Goal: Task Accomplishment & Management: Manage account settings

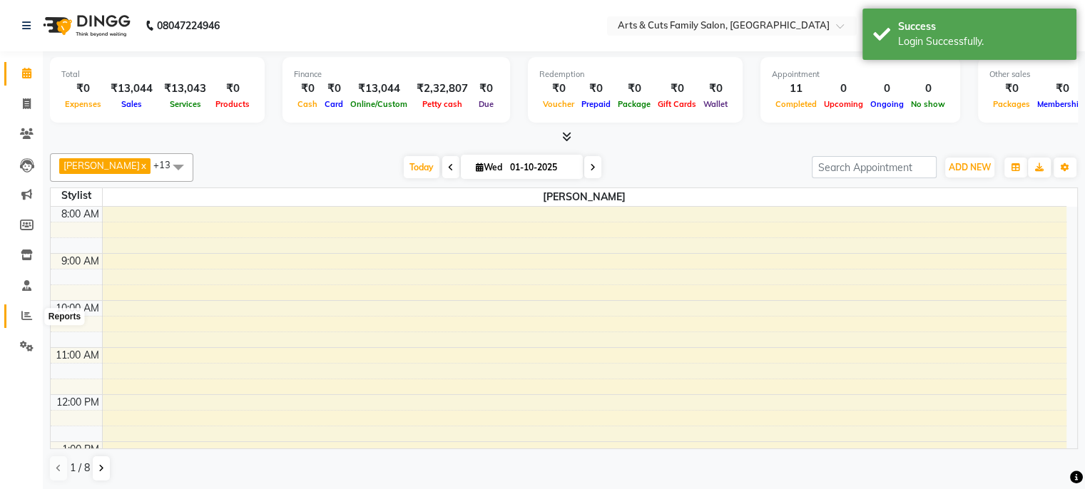
click at [21, 322] on span at bounding box center [26, 316] width 25 height 16
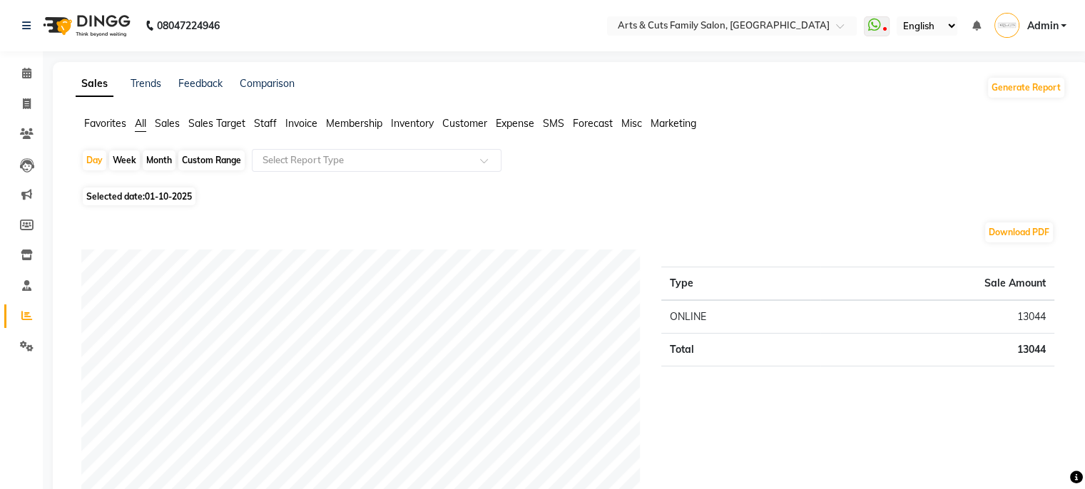
click at [155, 163] on div "Month" at bounding box center [159, 161] width 33 height 20
select select "10"
select select "2025"
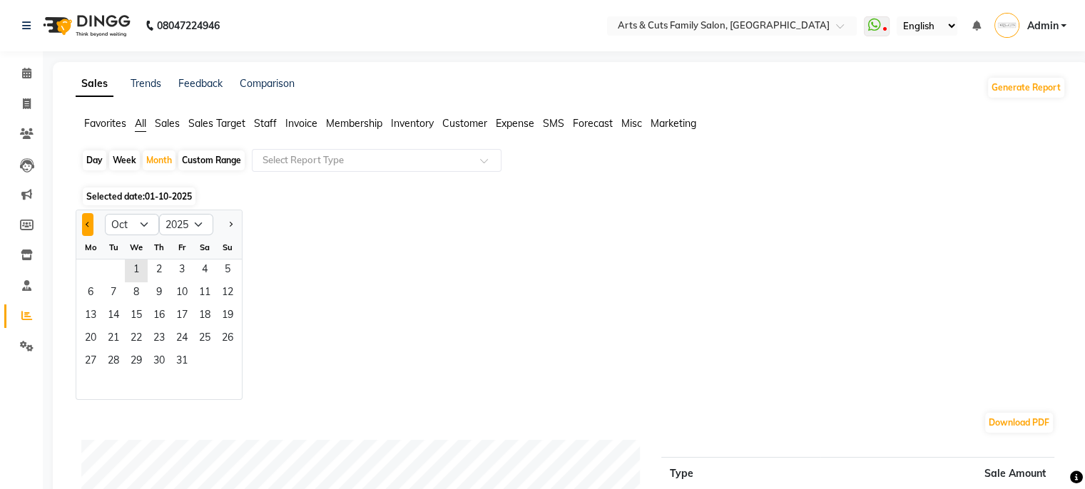
click at [82, 231] on button "Previous month" at bounding box center [87, 224] width 11 height 23
select select "9"
click at [129, 279] on span "3" at bounding box center [136, 271] width 23 height 23
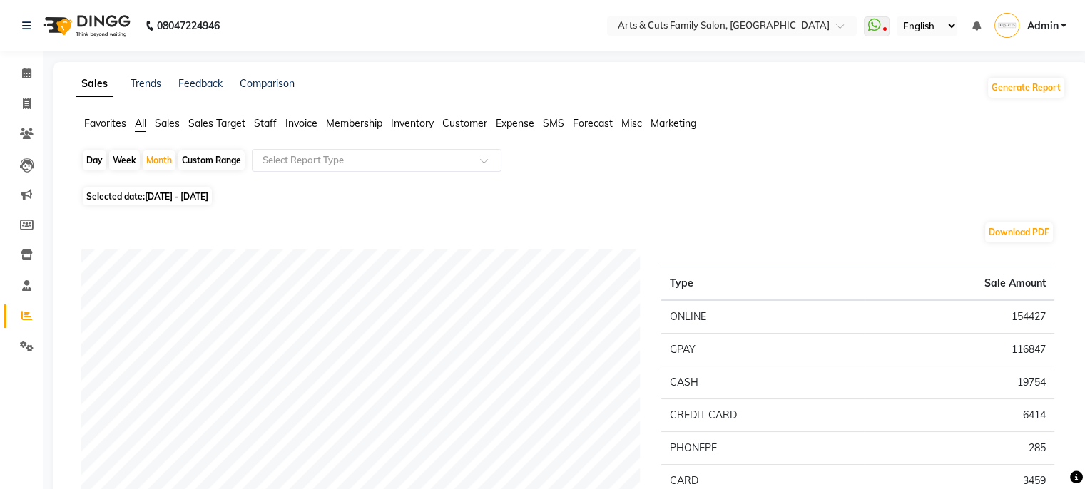
click at [90, 164] on div "Day" at bounding box center [95, 161] width 24 height 20
select select "9"
select select "2025"
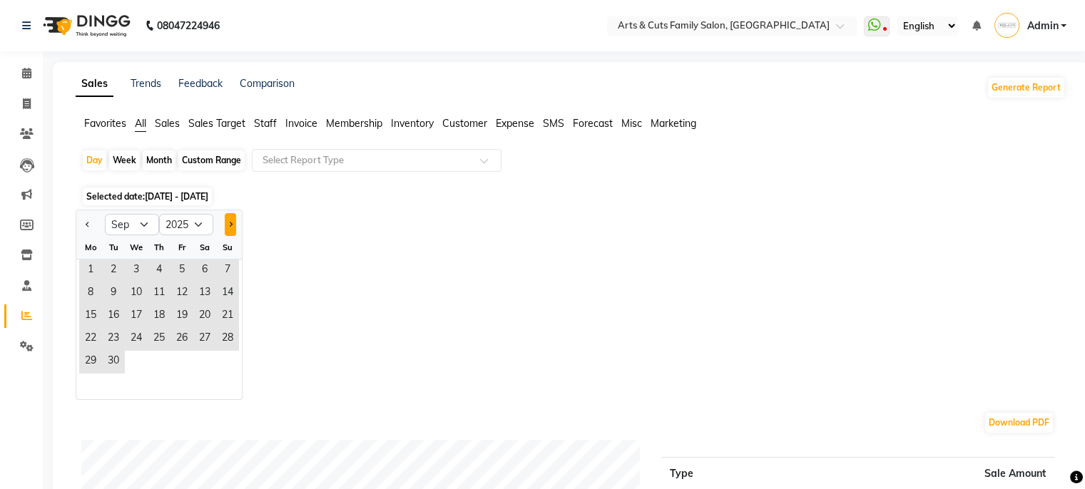
click at [227, 223] on button "Next month" at bounding box center [230, 224] width 11 height 23
select select "10"
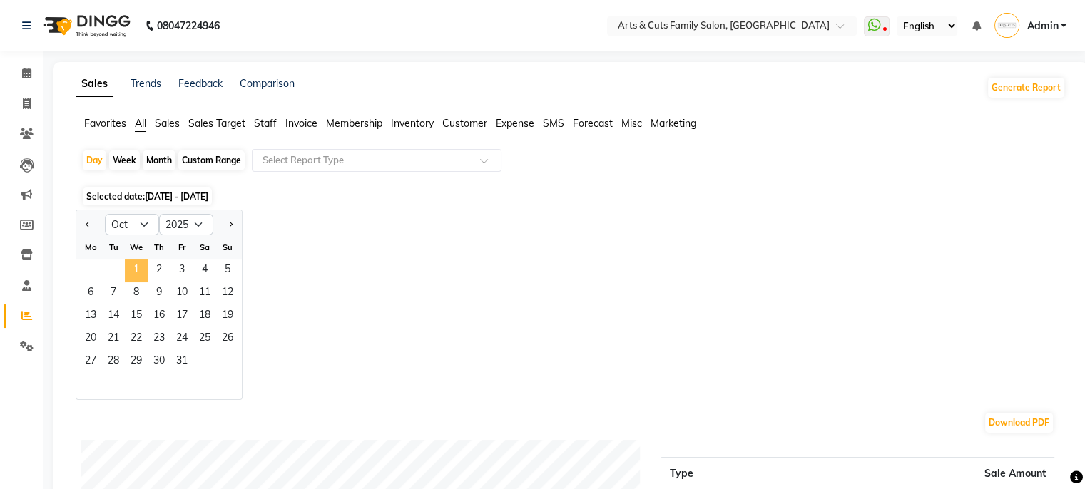
click at [133, 272] on span "1" at bounding box center [136, 271] width 23 height 23
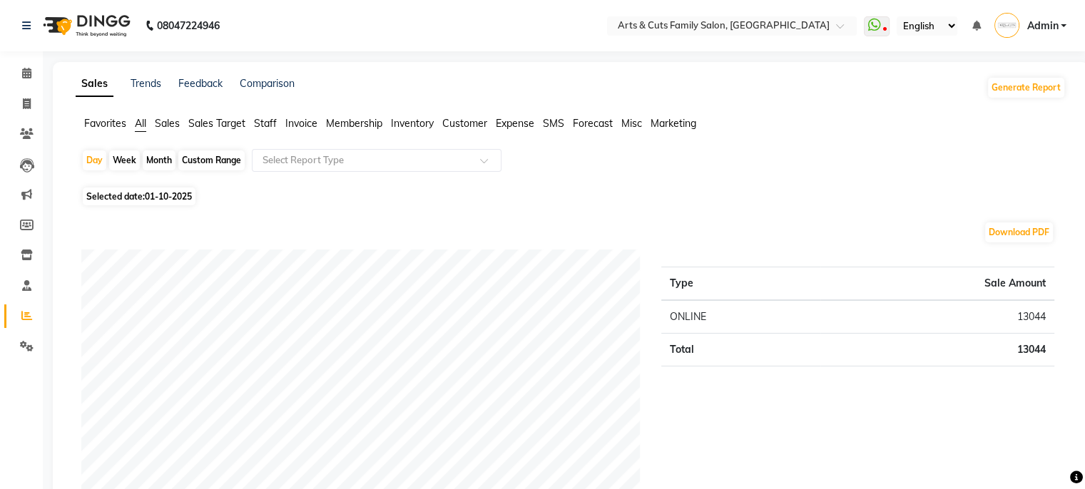
click at [23, 116] on li "Invoice" at bounding box center [21, 104] width 43 height 31
click at [23, 101] on icon at bounding box center [27, 103] width 8 height 11
select select "service"
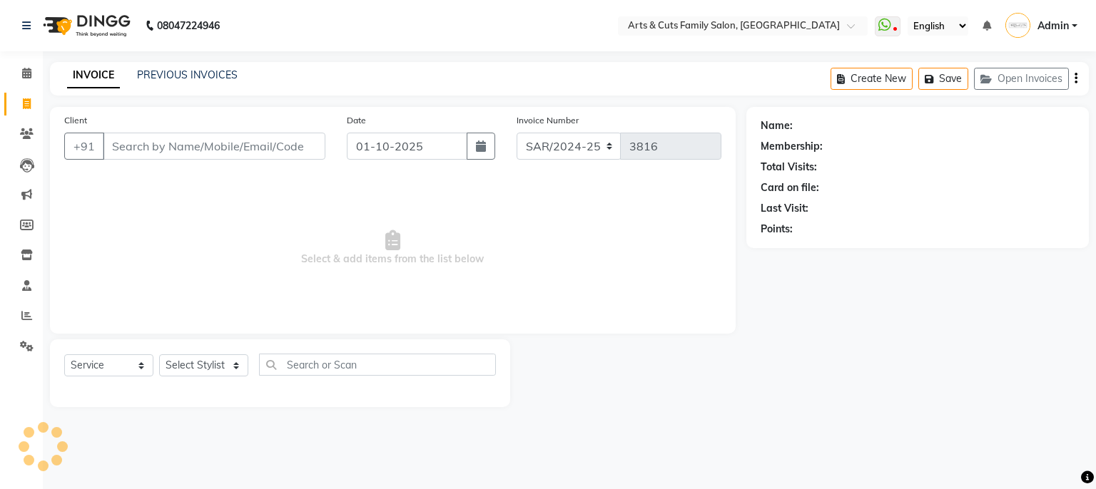
select select "45356"
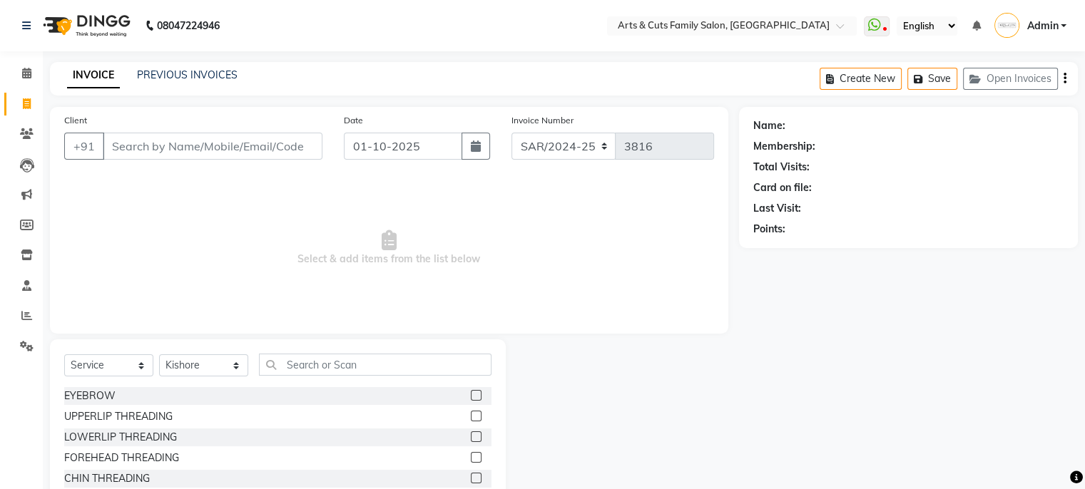
click at [177, 83] on div "INVOICE PREVIOUS INVOICES Create New Save Open Invoices" at bounding box center [564, 79] width 1028 height 34
click at [177, 78] on link "PREVIOUS INVOICES" at bounding box center [187, 74] width 101 height 13
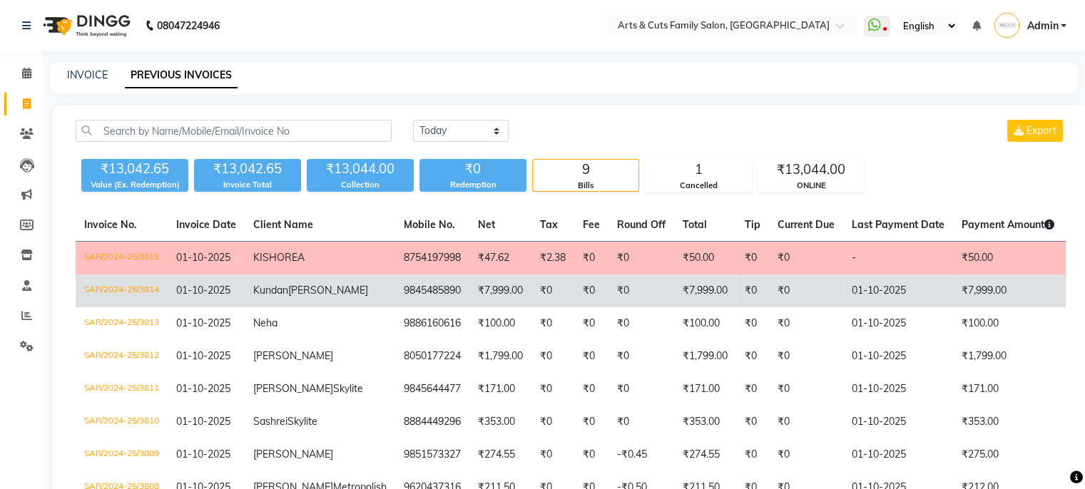
click at [469, 291] on td "₹7,999.00" at bounding box center [500, 291] width 62 height 33
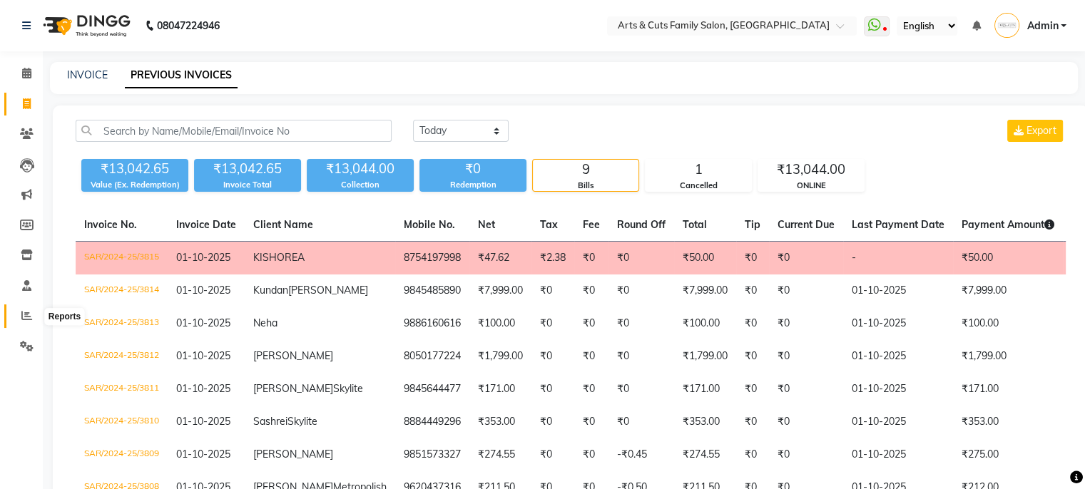
click at [23, 317] on icon at bounding box center [26, 315] width 11 height 11
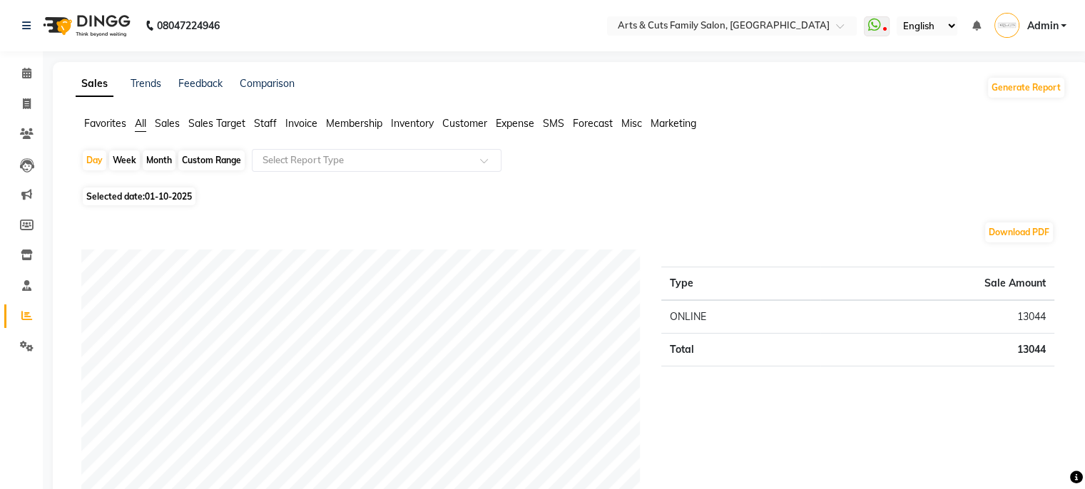
click at [150, 160] on div "Month" at bounding box center [159, 161] width 33 height 20
select select "10"
select select "2025"
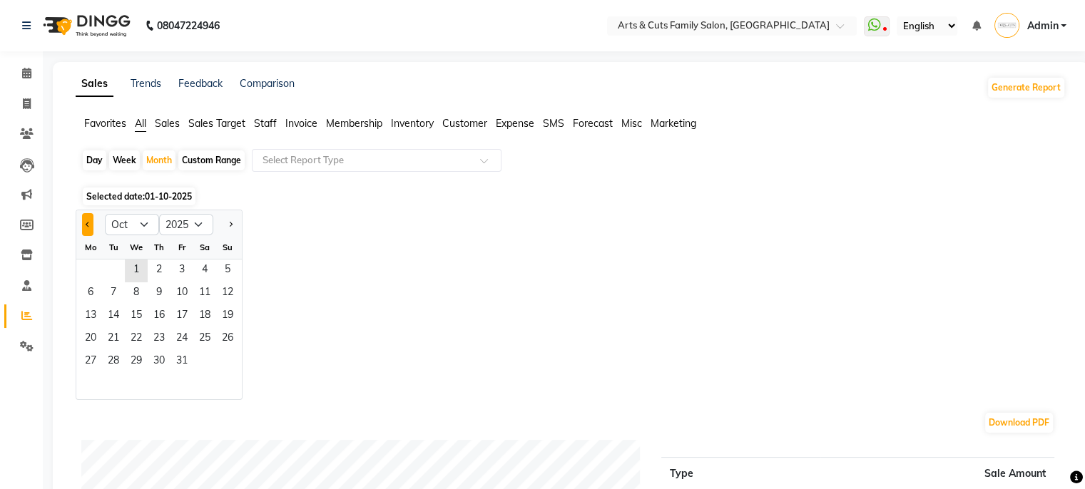
click at [86, 227] on button "Previous month" at bounding box center [87, 224] width 11 height 23
select select "9"
click at [148, 335] on span "25" at bounding box center [159, 339] width 23 height 23
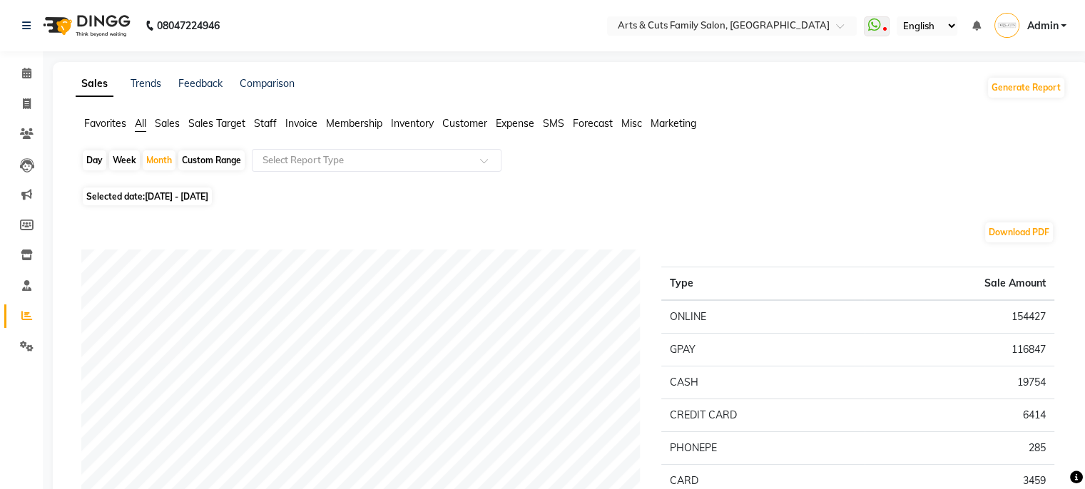
click at [269, 126] on span "Staff" at bounding box center [265, 123] width 23 height 13
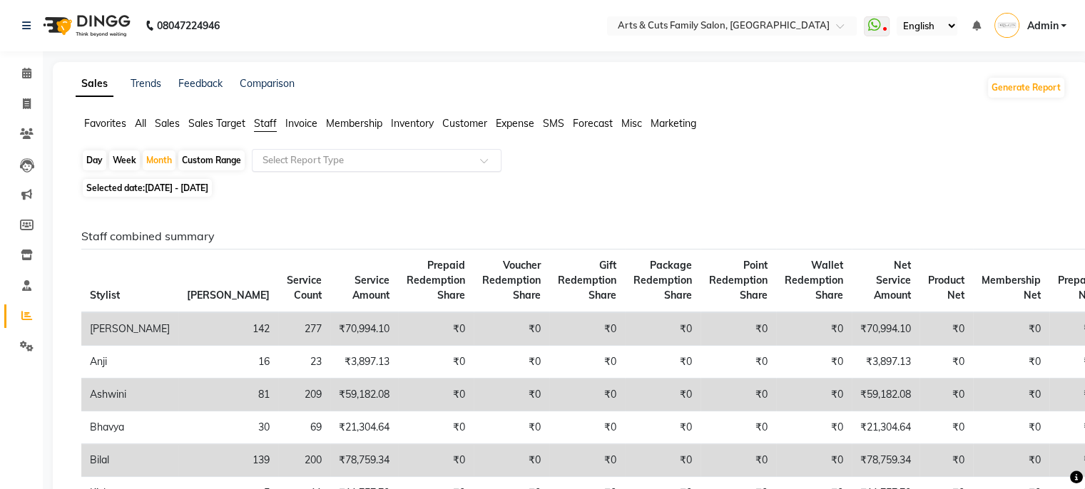
click at [281, 164] on input "text" at bounding box center [362, 160] width 205 height 14
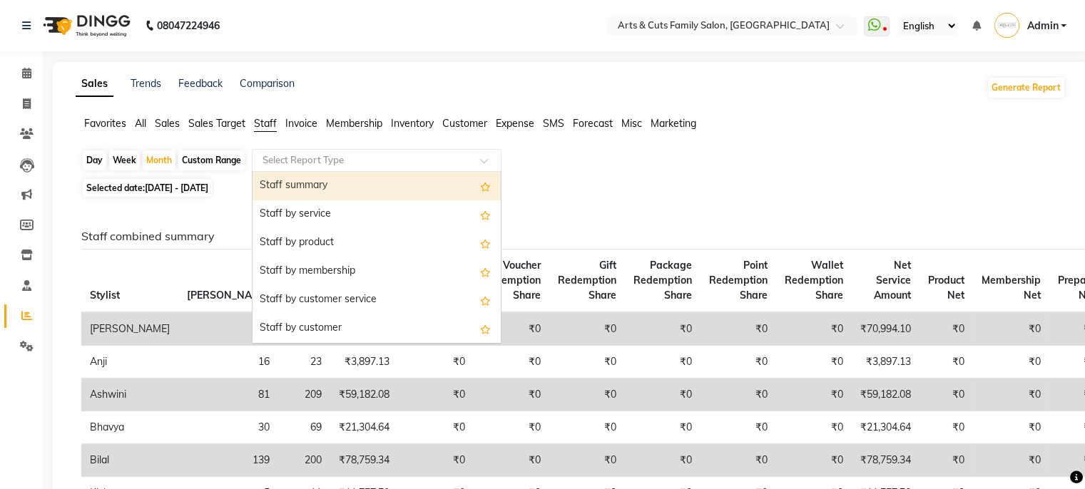
click at [302, 189] on div "Staff summary" at bounding box center [377, 186] width 248 height 29
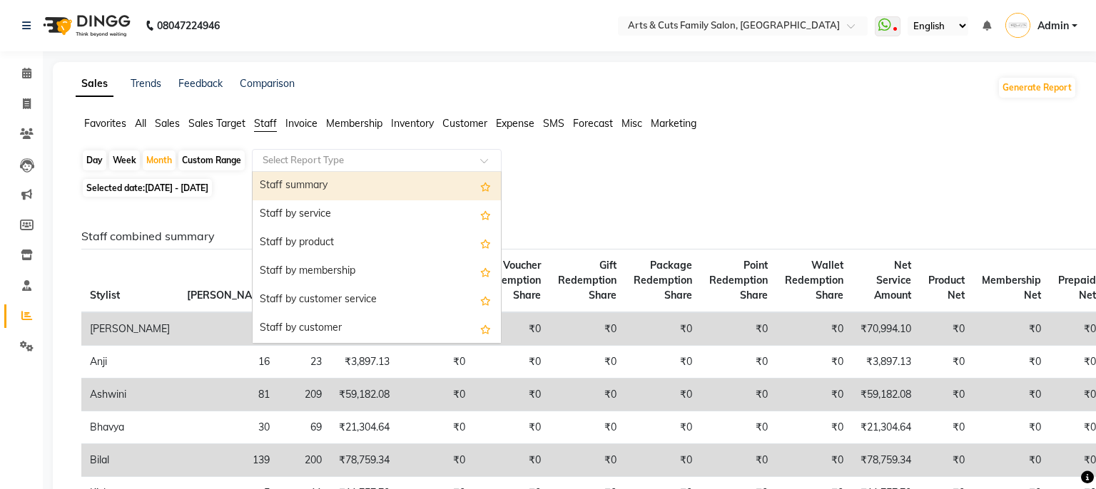
select select "full_report"
select select "csv"
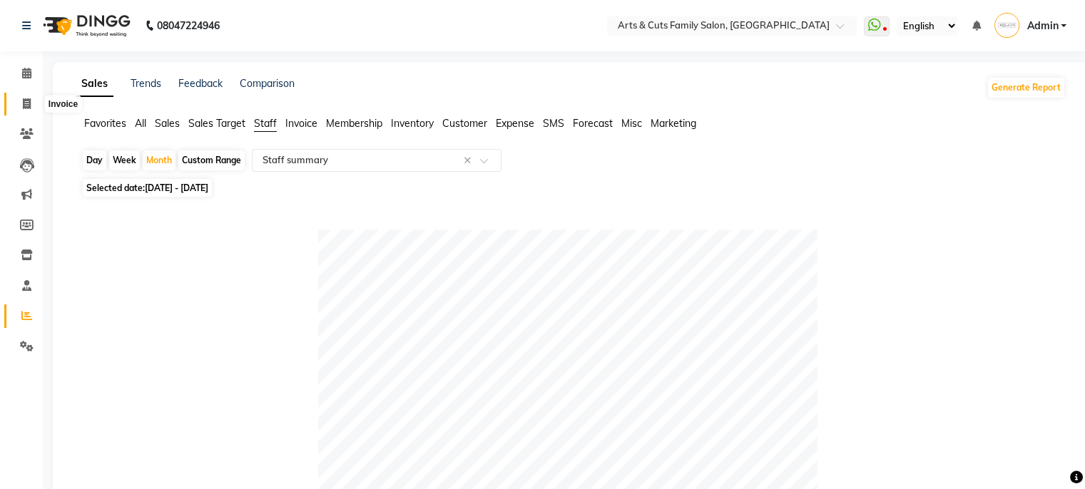
click at [24, 103] on icon at bounding box center [27, 103] width 8 height 11
select select "service"
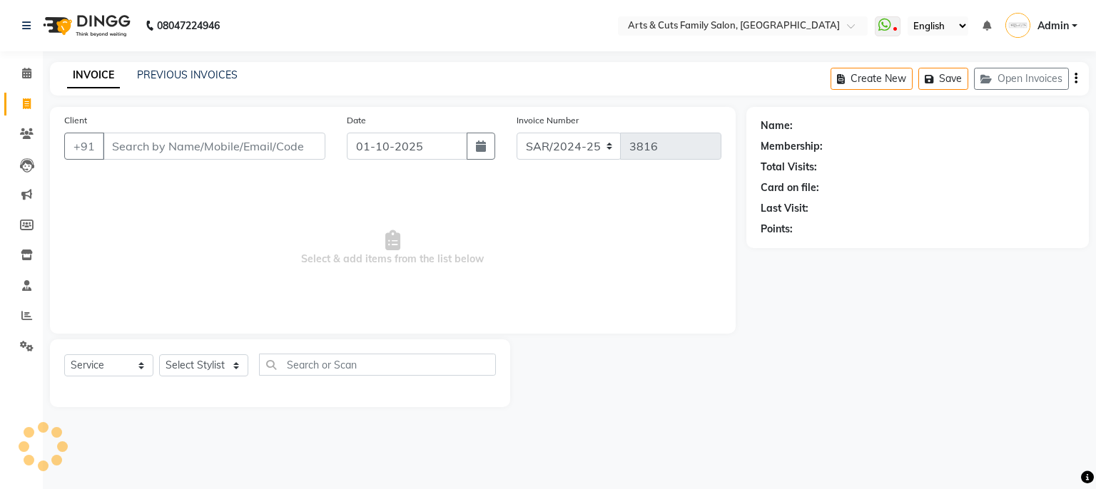
select select "45356"
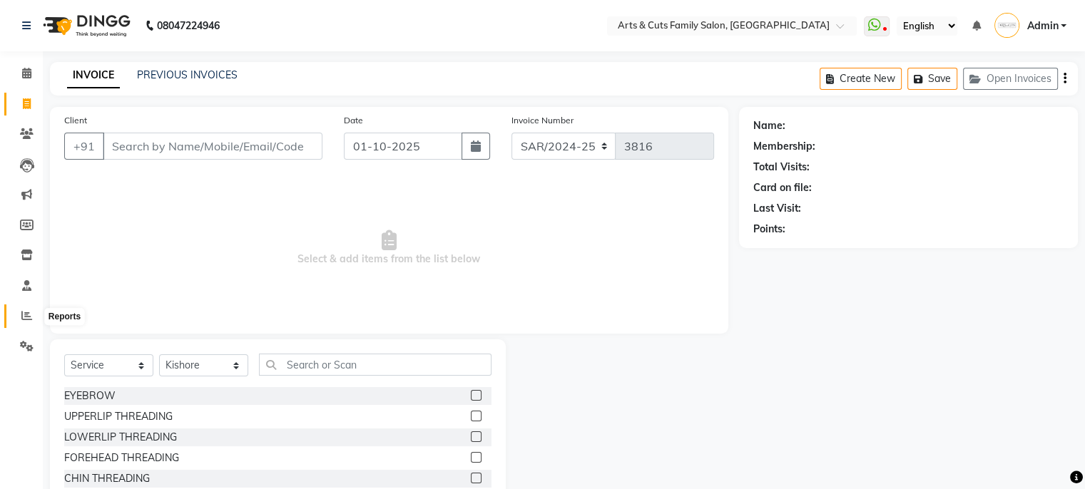
click at [21, 318] on icon at bounding box center [26, 315] width 11 height 11
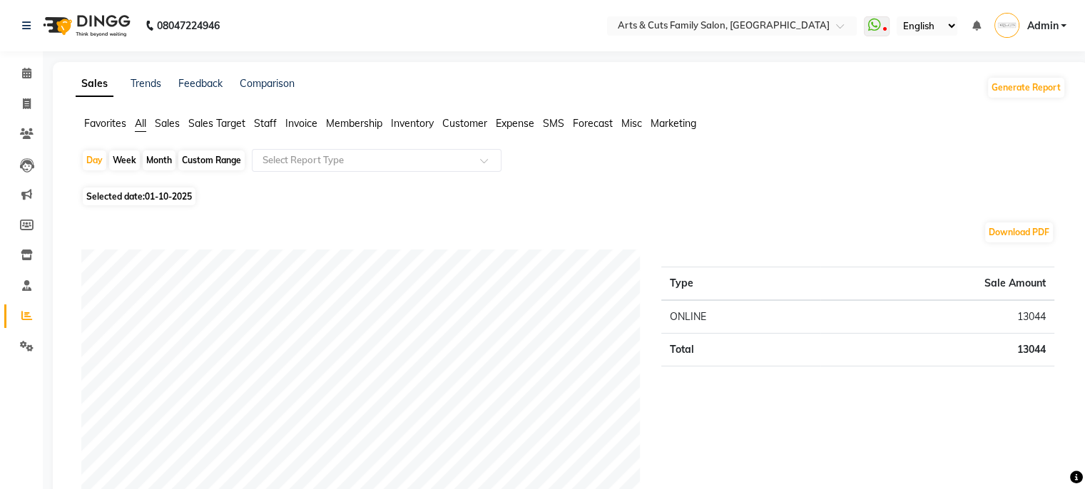
click at [263, 121] on span "Staff" at bounding box center [265, 123] width 23 height 13
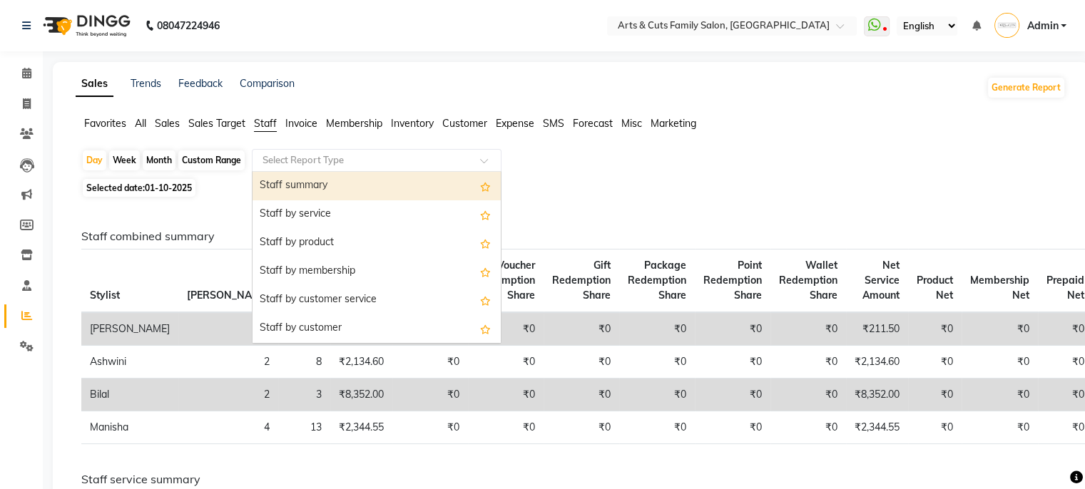
click at [297, 165] on input "text" at bounding box center [362, 160] width 205 height 14
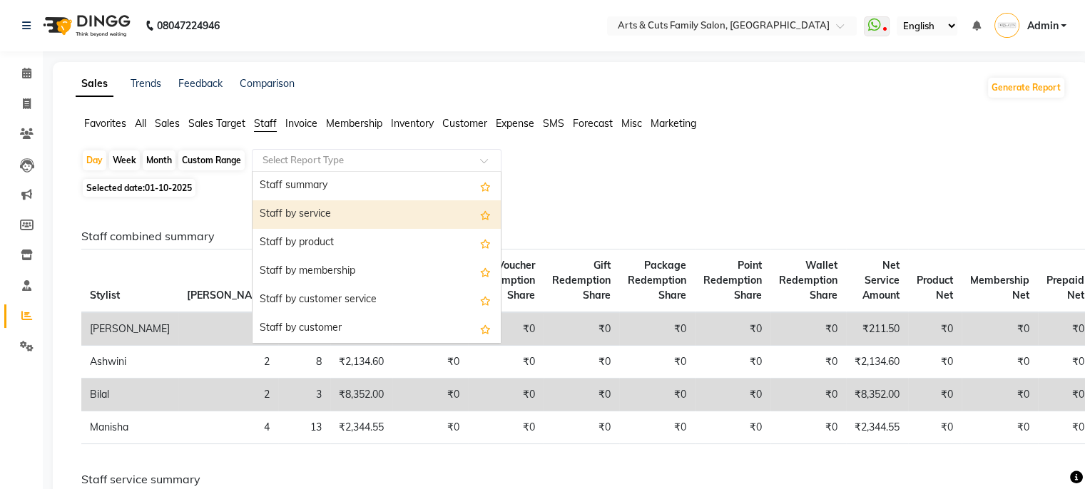
click at [308, 226] on div "Staff by service" at bounding box center [377, 214] width 248 height 29
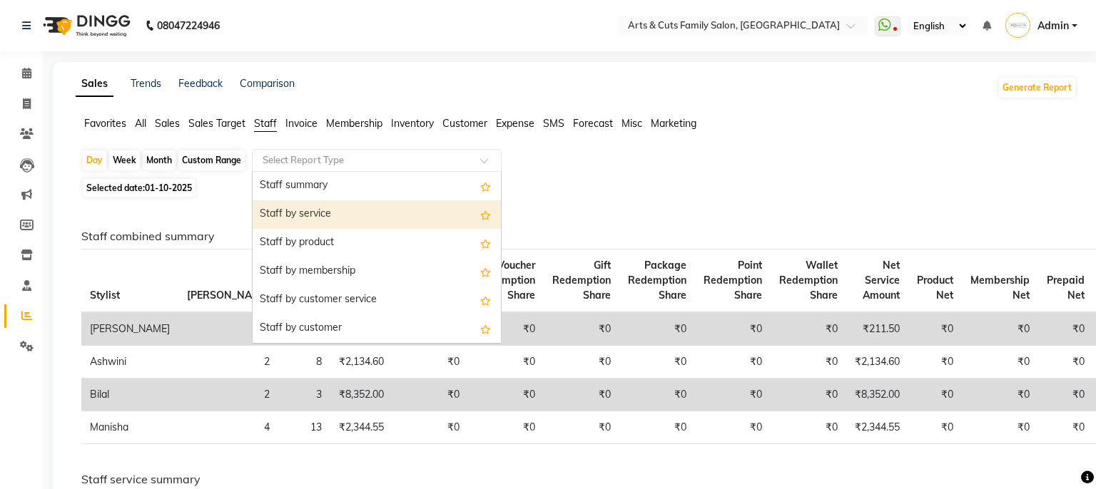
select select "full_report"
select select "csv"
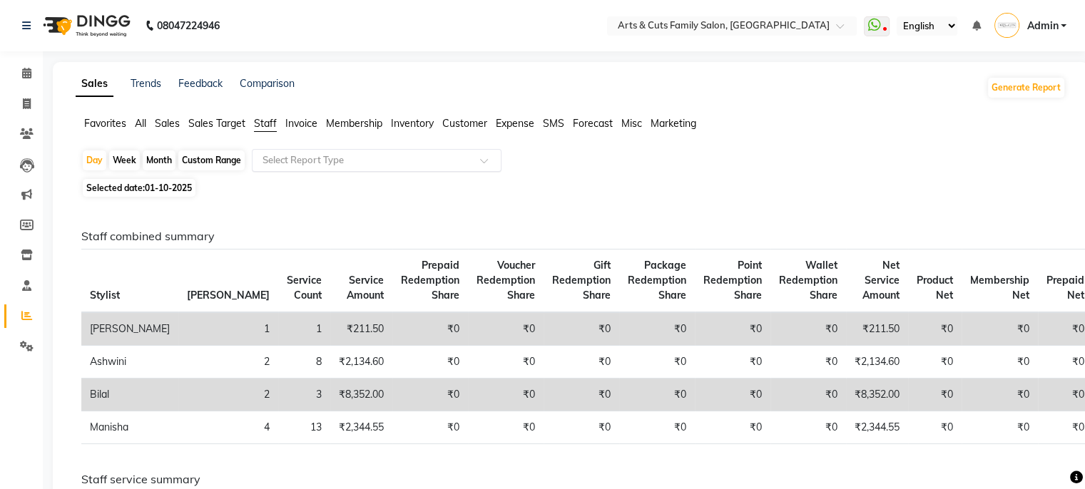
click at [307, 123] on span "Invoice" at bounding box center [301, 123] width 32 height 13
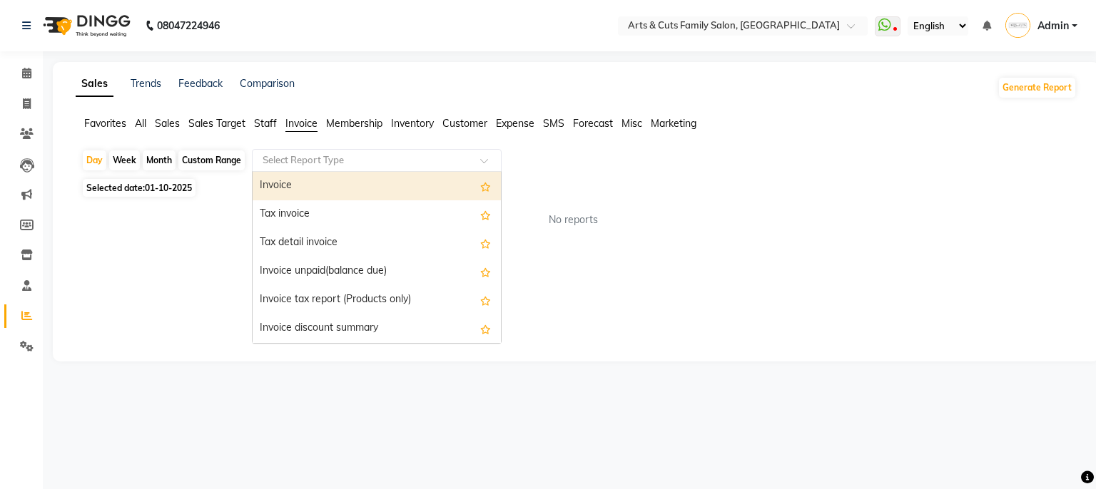
click at [333, 155] on input "text" at bounding box center [362, 160] width 205 height 14
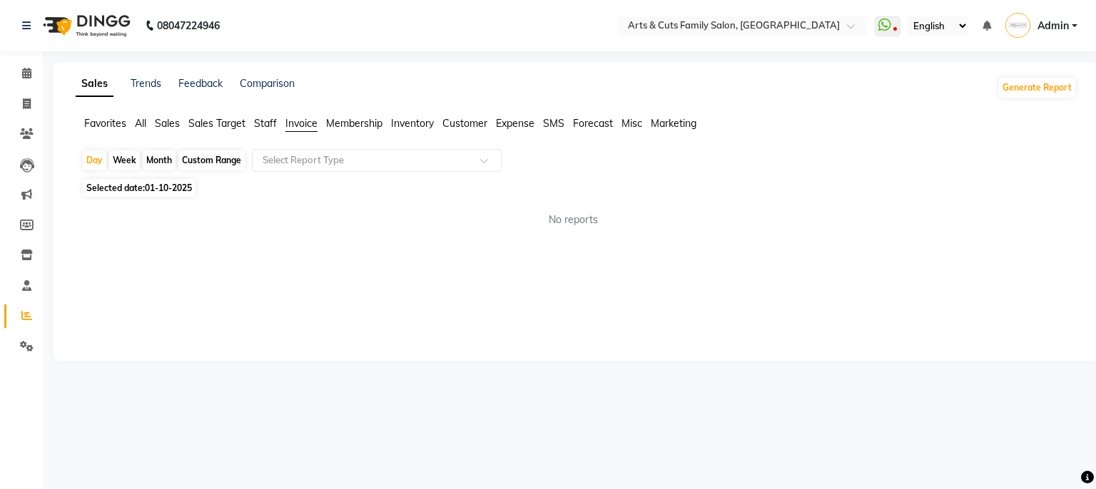
click at [163, 158] on div "Month" at bounding box center [159, 161] width 33 height 20
select select "10"
select select "2025"
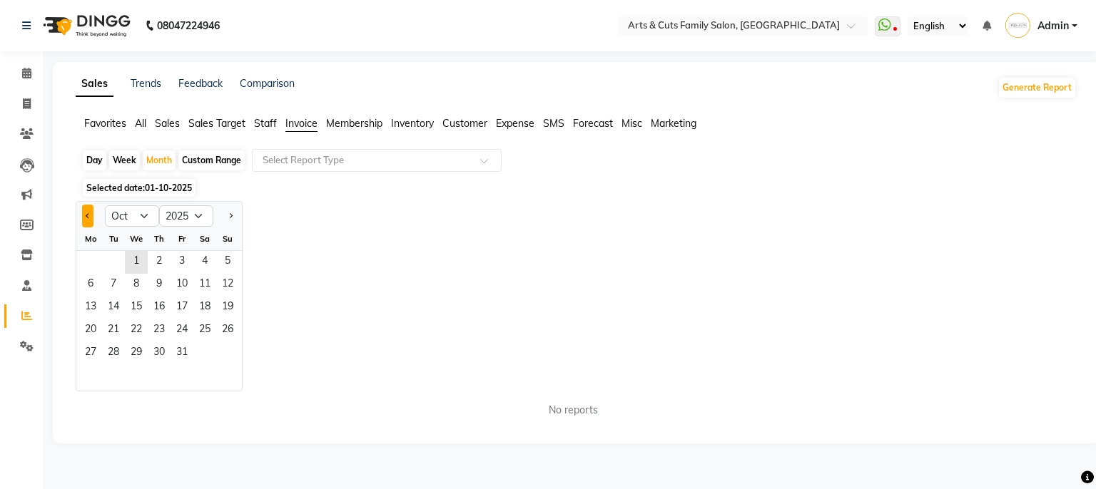
click at [88, 212] on button "Previous month" at bounding box center [87, 216] width 11 height 23
select select "9"
click at [146, 295] on span "10" at bounding box center [136, 285] width 23 height 23
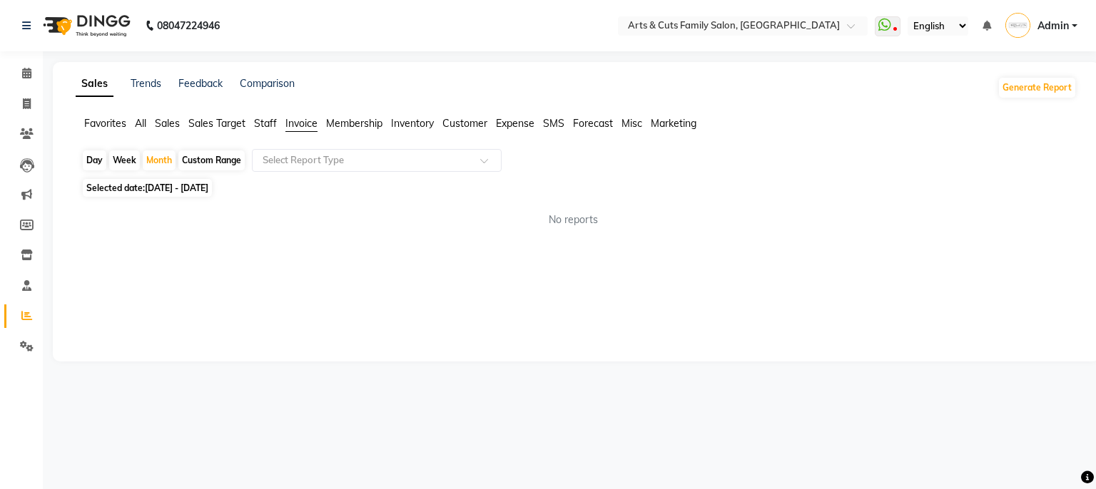
click at [280, 175] on div "Day Week Month Custom Range Select Report Type Selected date: [DATE] - [DATE] N…" at bounding box center [576, 194] width 1001 height 90
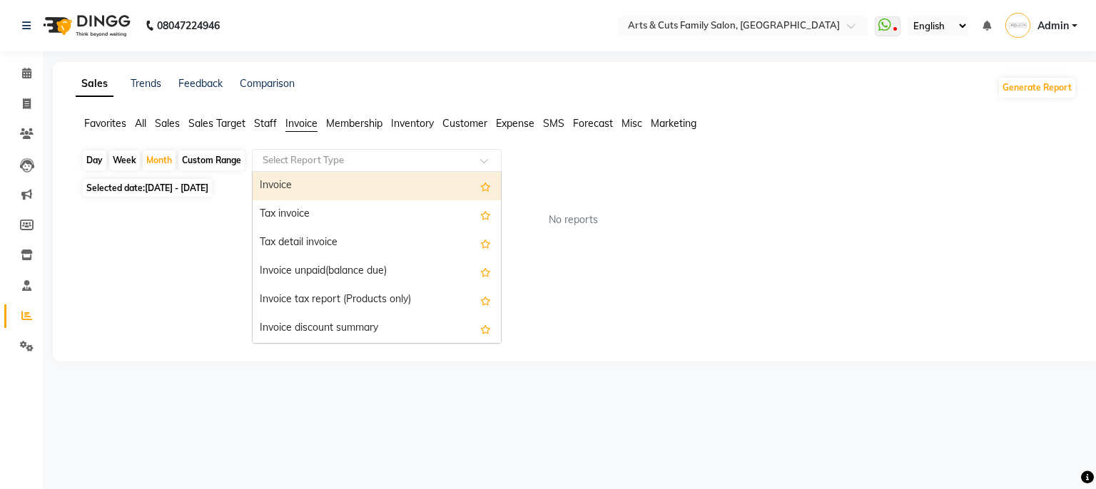
click at [294, 162] on input "text" at bounding box center [362, 160] width 205 height 14
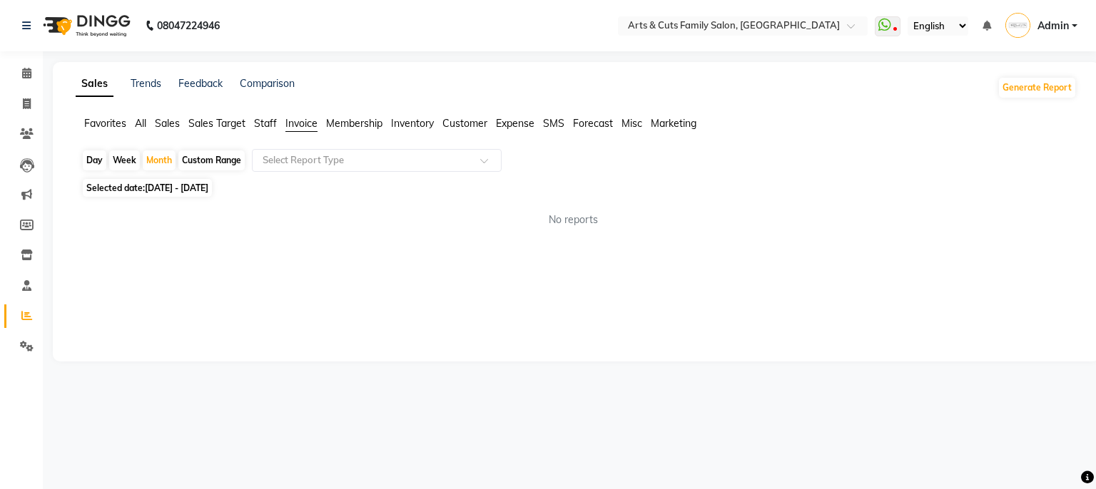
click at [273, 125] on span "Staff" at bounding box center [265, 123] width 23 height 13
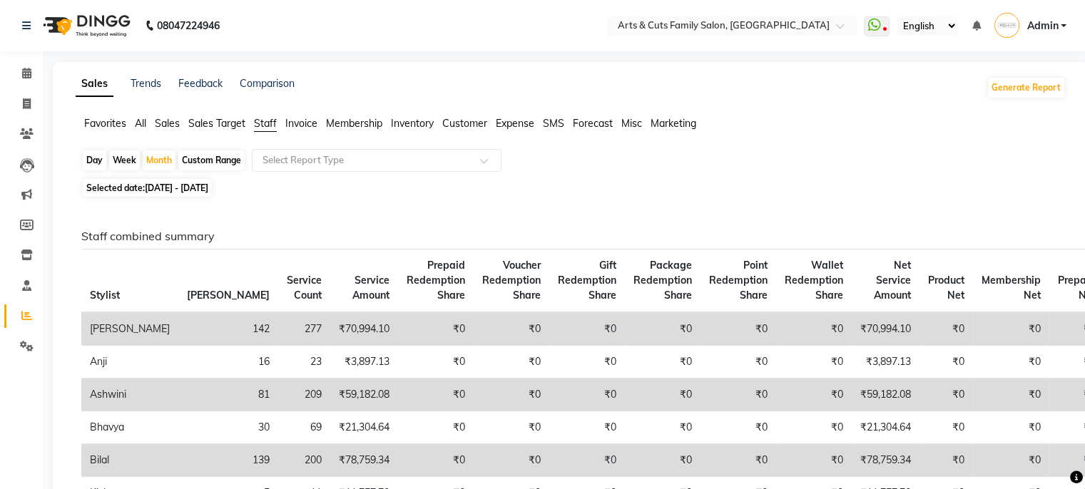
click at [294, 172] on div "Day Week Month Custom Range Select Report Type" at bounding box center [570, 162] width 979 height 26
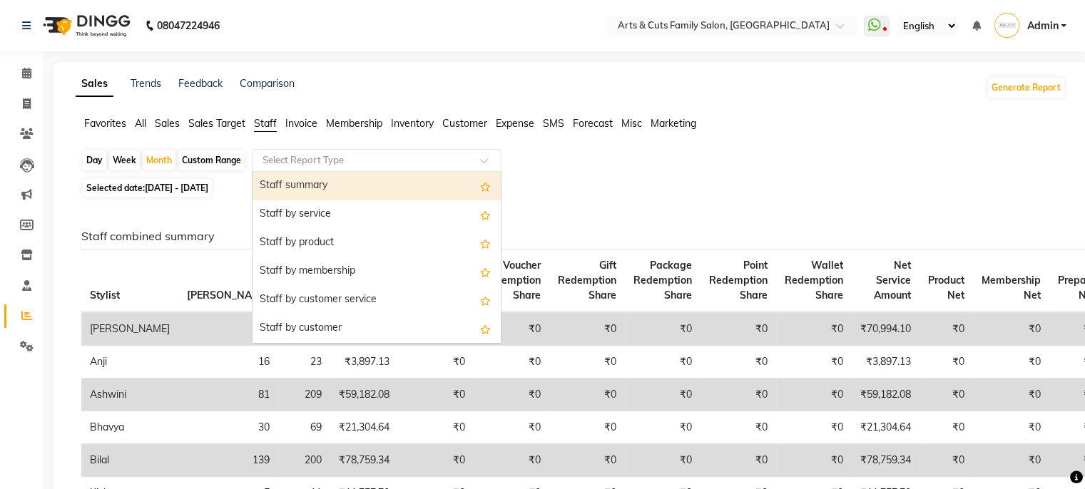
click at [313, 157] on input "text" at bounding box center [362, 160] width 205 height 14
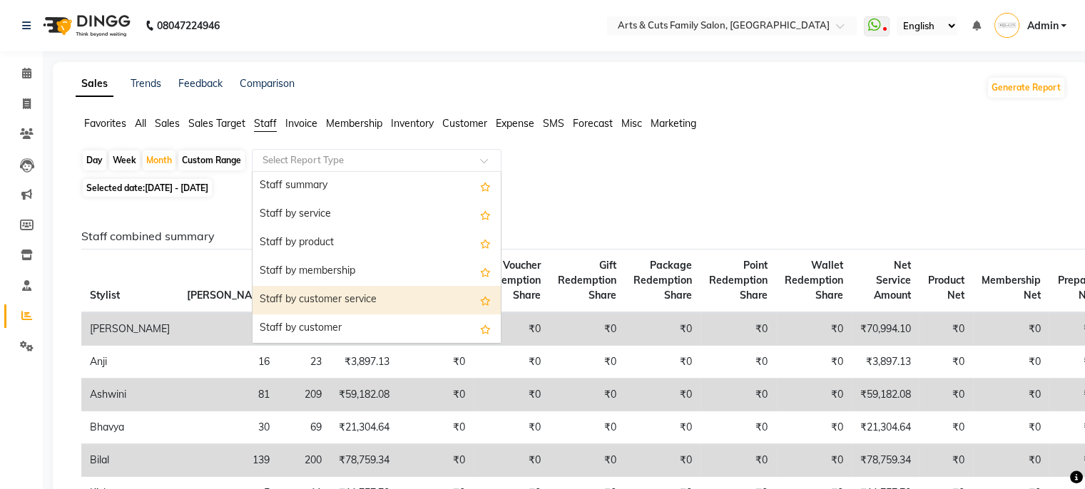
click at [328, 294] on div "Staff by customer service" at bounding box center [377, 300] width 248 height 29
select select "full_report"
select select "csv"
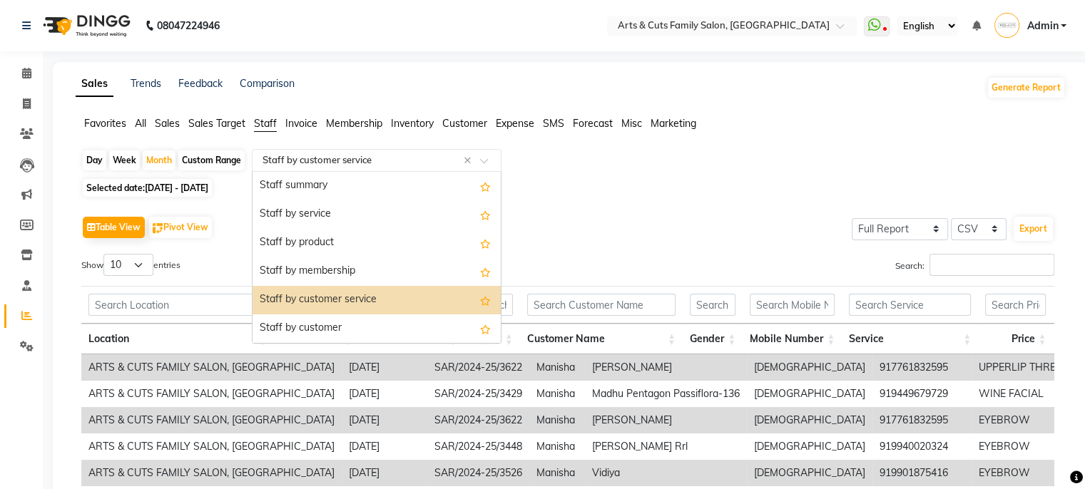
click at [449, 158] on input "text" at bounding box center [362, 160] width 205 height 14
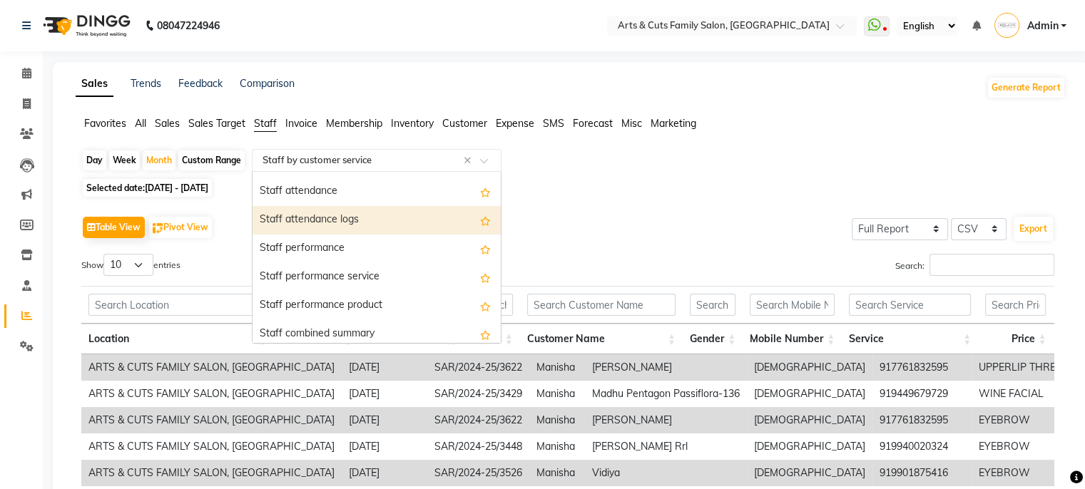
scroll to position [168, 0]
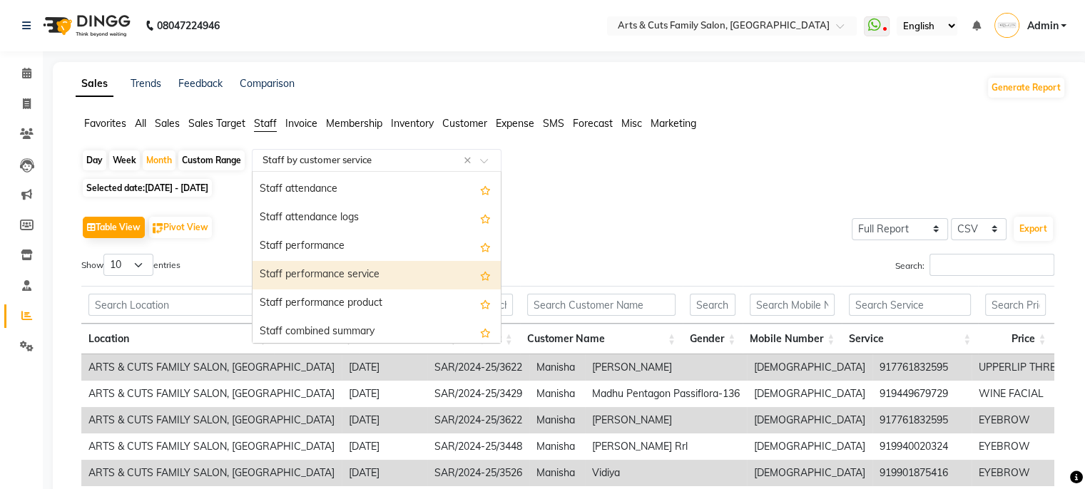
click at [424, 278] on div "Staff performance service" at bounding box center [377, 275] width 248 height 29
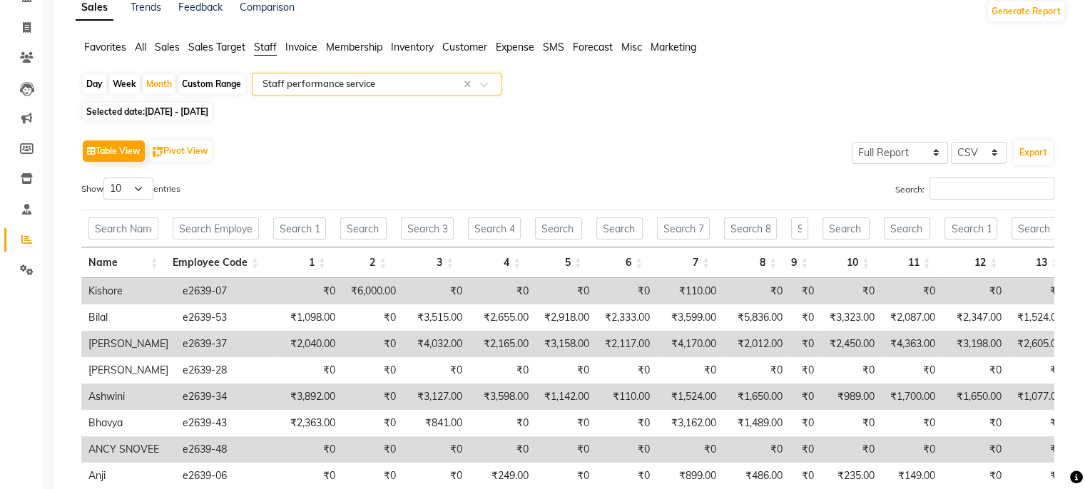
scroll to position [76, 0]
click at [196, 163] on div "Table View Pivot View" at bounding box center [147, 152] width 133 height 24
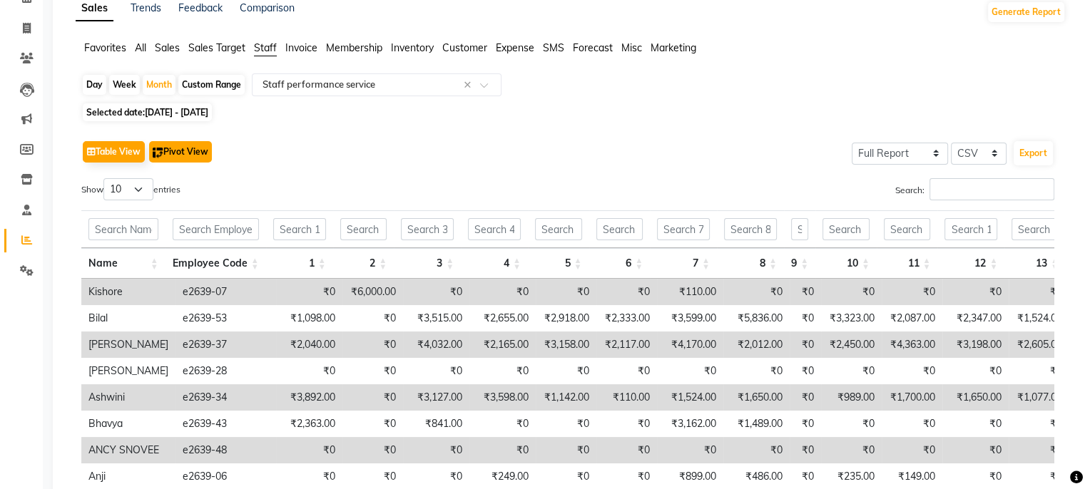
click at [205, 148] on button "Pivot View" at bounding box center [180, 151] width 63 height 21
select select "full_report"
select select "csv"
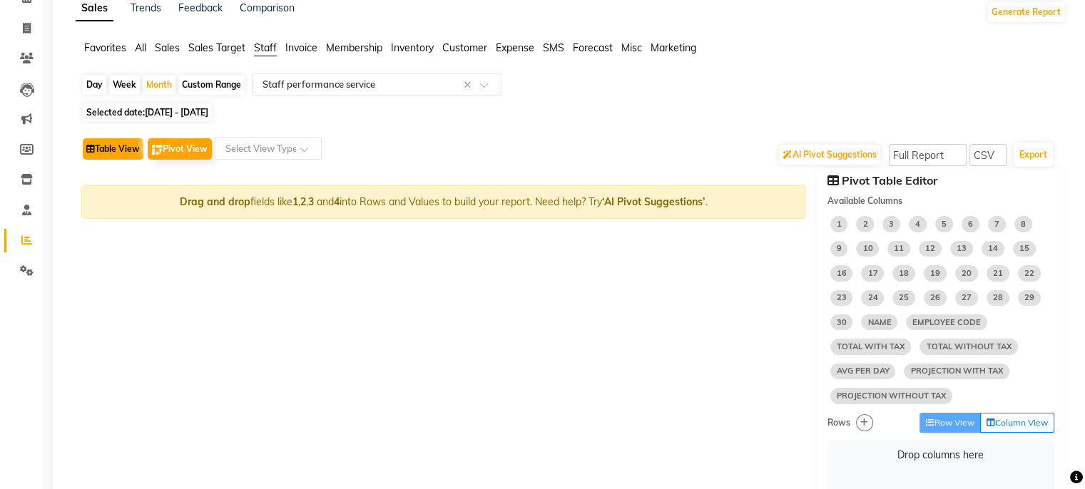
click at [98, 151] on button "Table View" at bounding box center [113, 148] width 61 height 21
select select "full_report"
select select "csv"
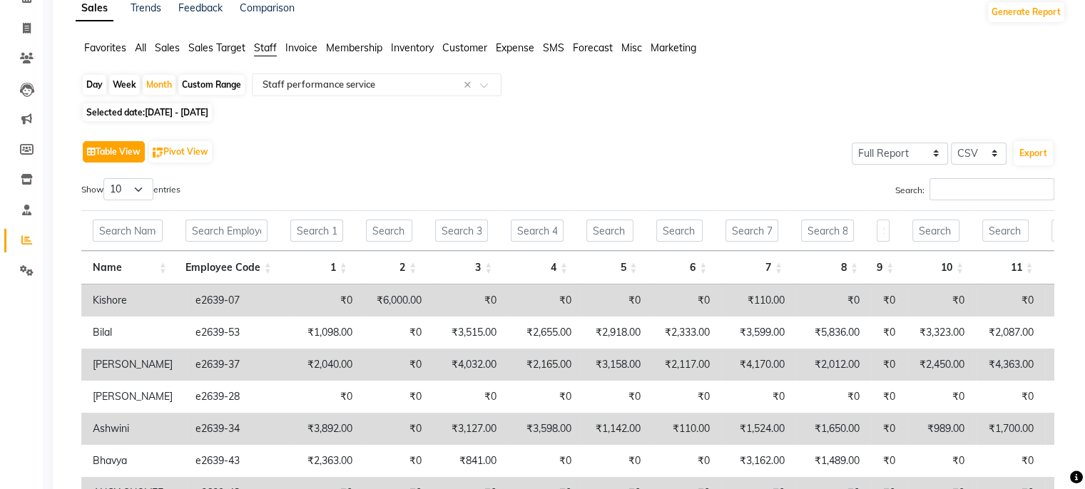
scroll to position [0, 0]
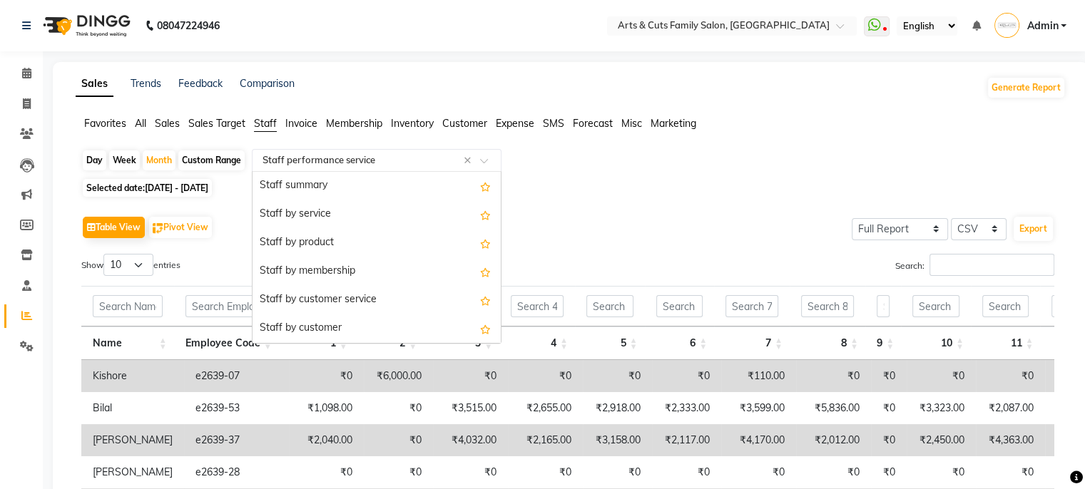
click at [419, 161] on input "text" at bounding box center [362, 160] width 205 height 14
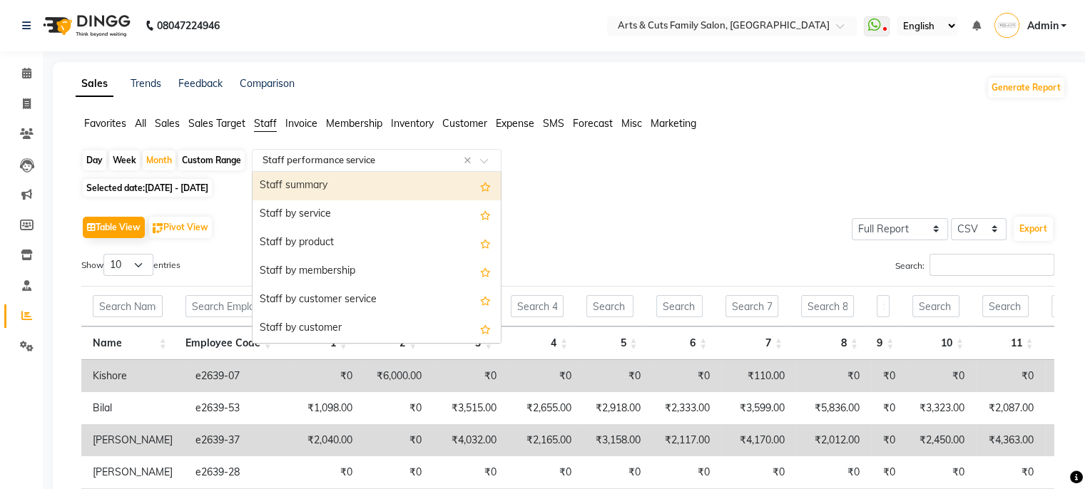
click at [333, 178] on div "Staff summary" at bounding box center [377, 186] width 248 height 29
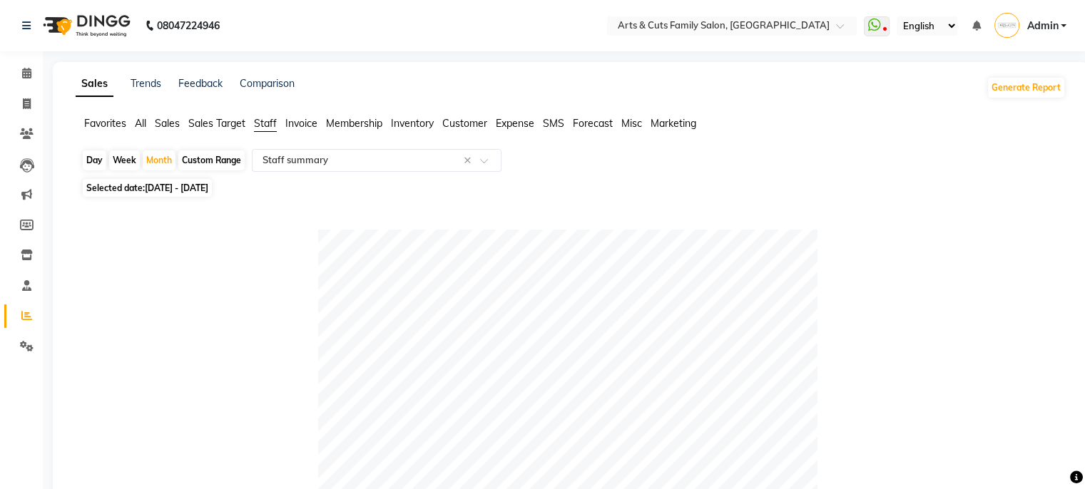
click at [676, 121] on span "Marketing" at bounding box center [674, 123] width 46 height 13
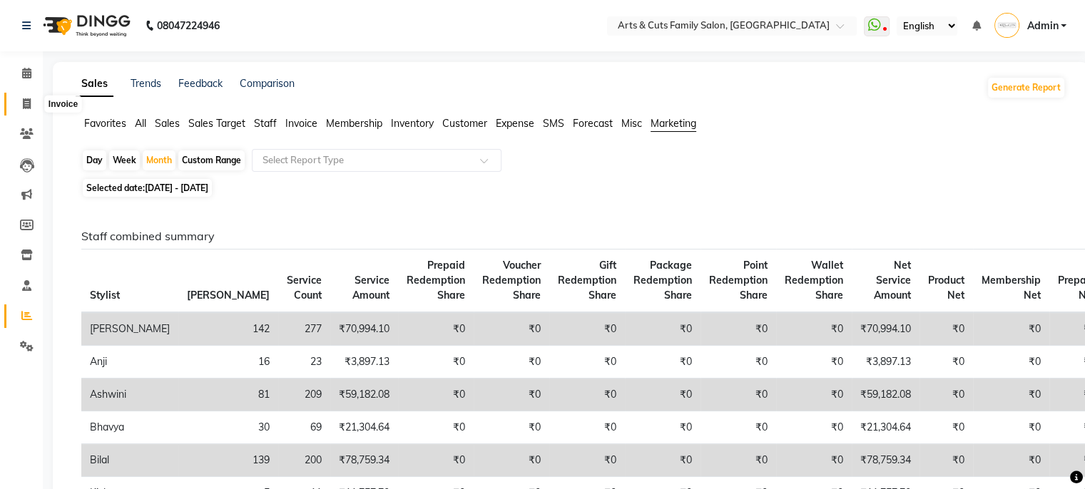
click at [30, 100] on icon at bounding box center [27, 103] width 8 height 11
select select "service"
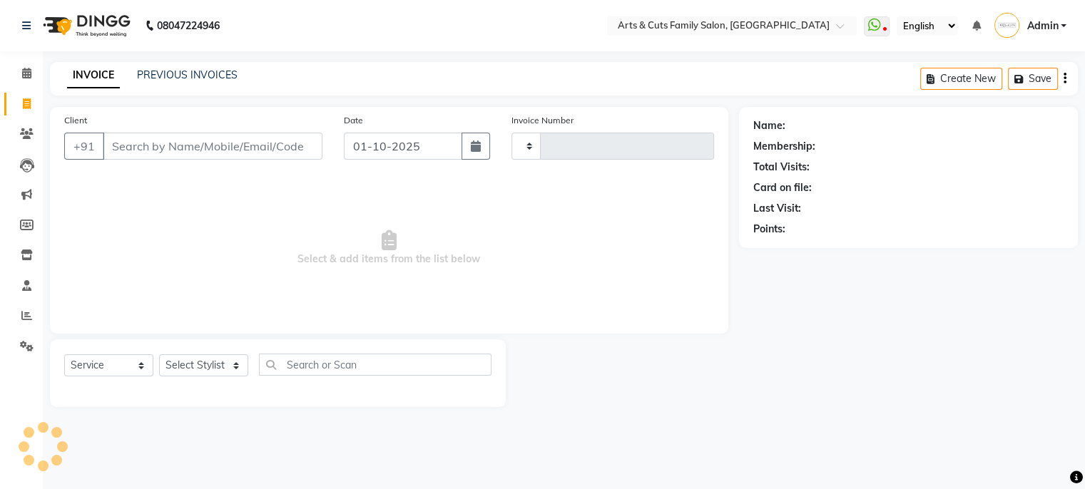
type input "3816"
select select "7513"
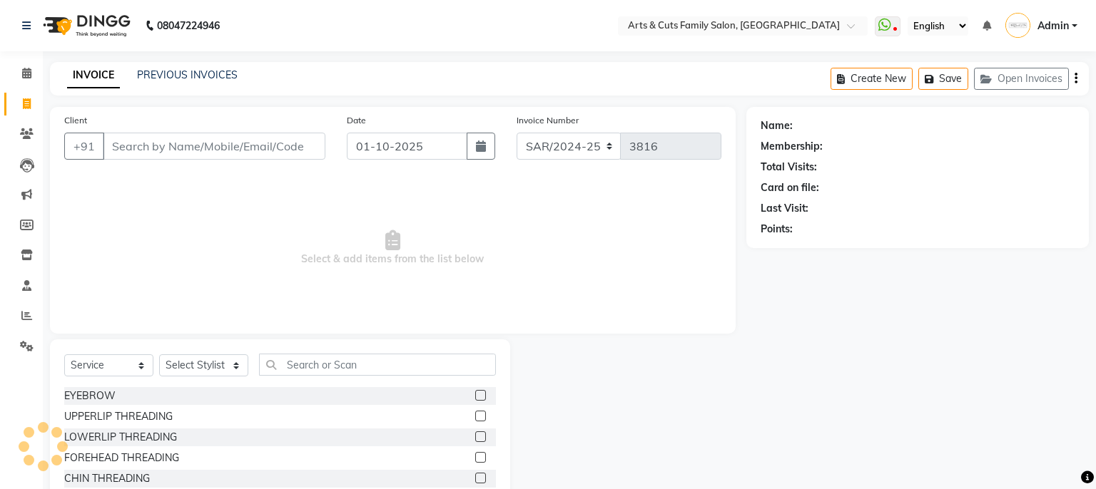
select select "45356"
click at [26, 320] on icon at bounding box center [26, 315] width 11 height 11
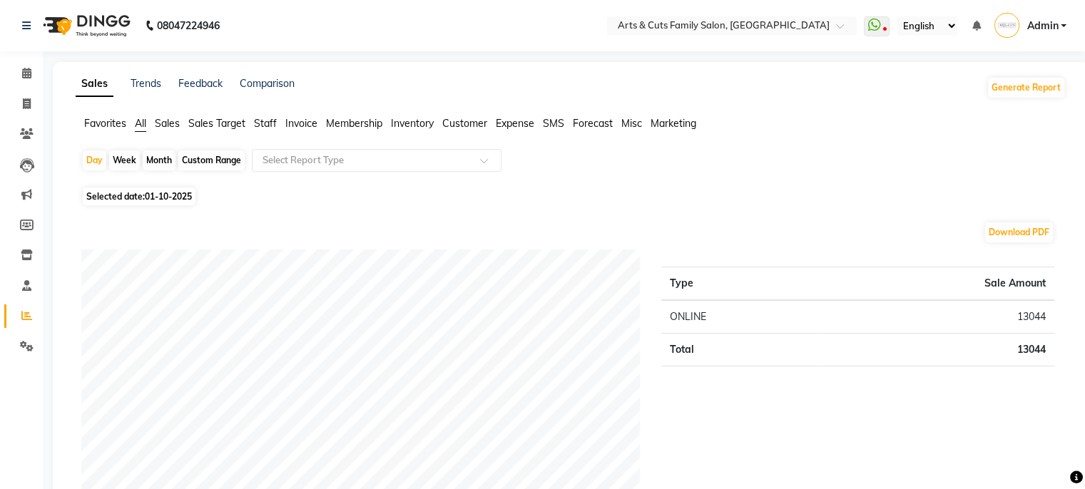
click at [519, 131] on li "Expense" at bounding box center [515, 123] width 39 height 15
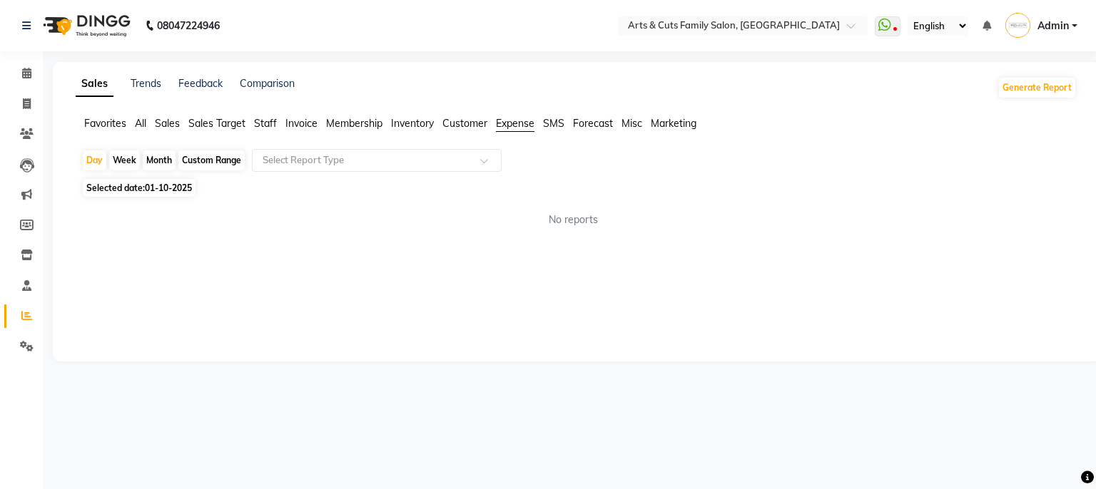
click at [156, 160] on div "Month" at bounding box center [159, 161] width 33 height 20
select select "10"
select select "2025"
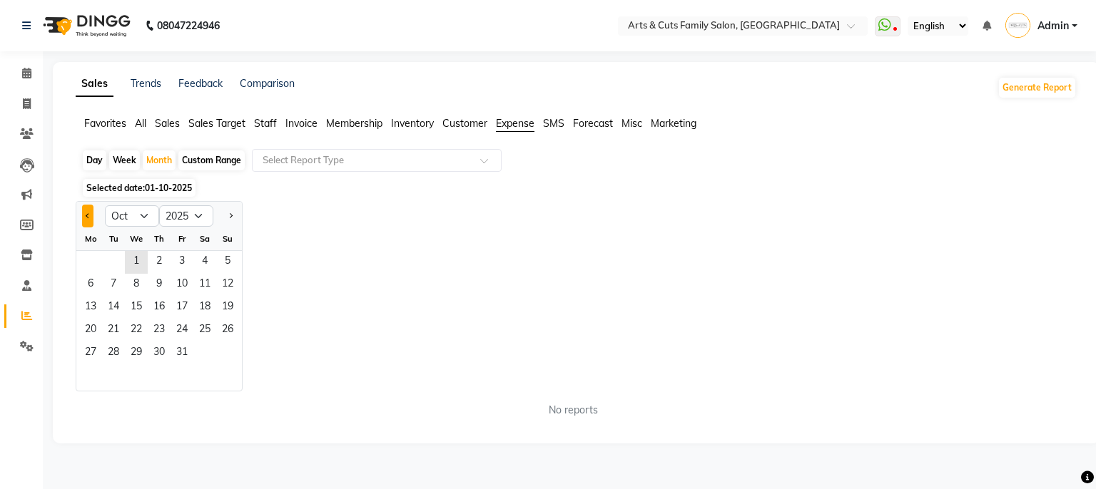
click at [88, 217] on span "Previous month" at bounding box center [88, 215] width 5 height 5
select select "9"
click at [140, 288] on span "10" at bounding box center [136, 285] width 23 height 23
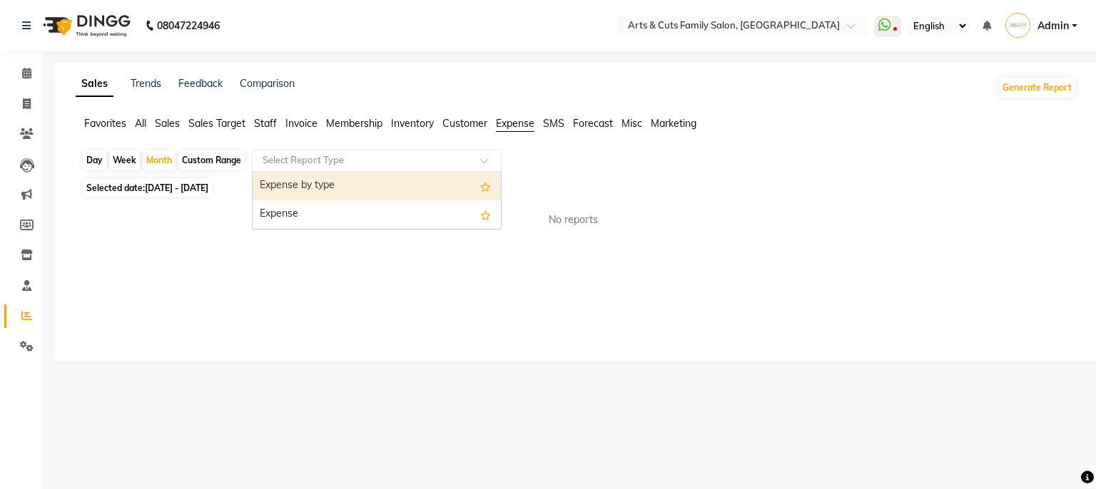
click at [351, 161] on input "text" at bounding box center [362, 160] width 205 height 14
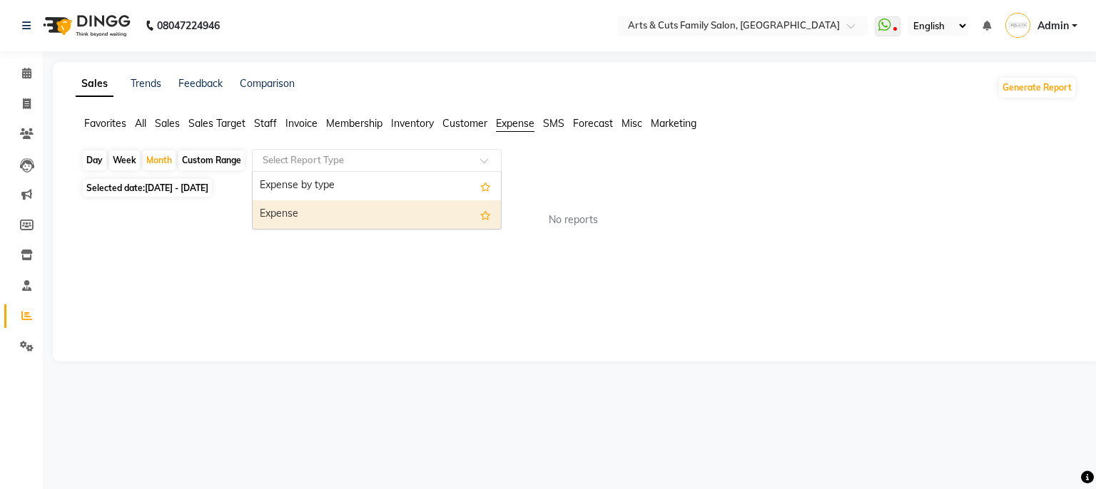
click at [338, 210] on div "Expense" at bounding box center [377, 214] width 248 height 29
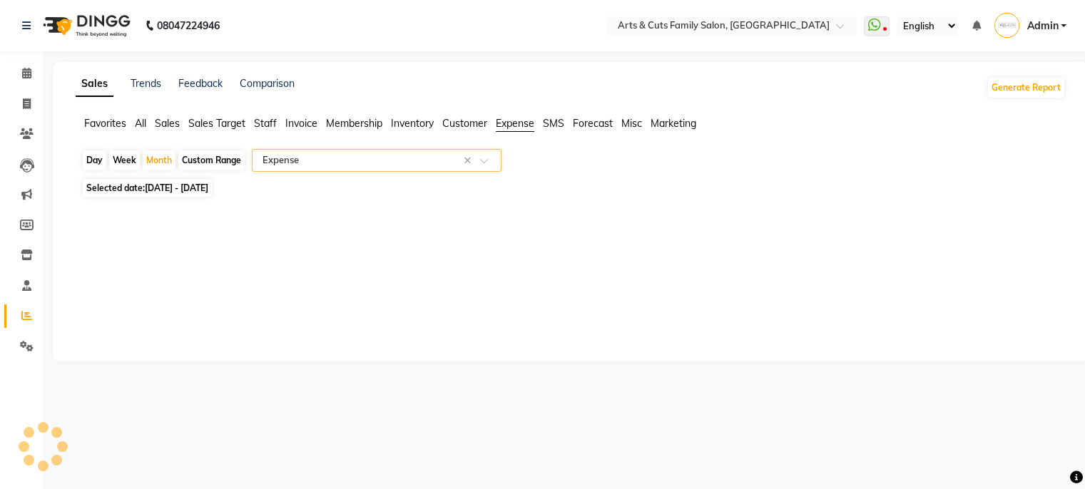
select select "full_report"
select select "csv"
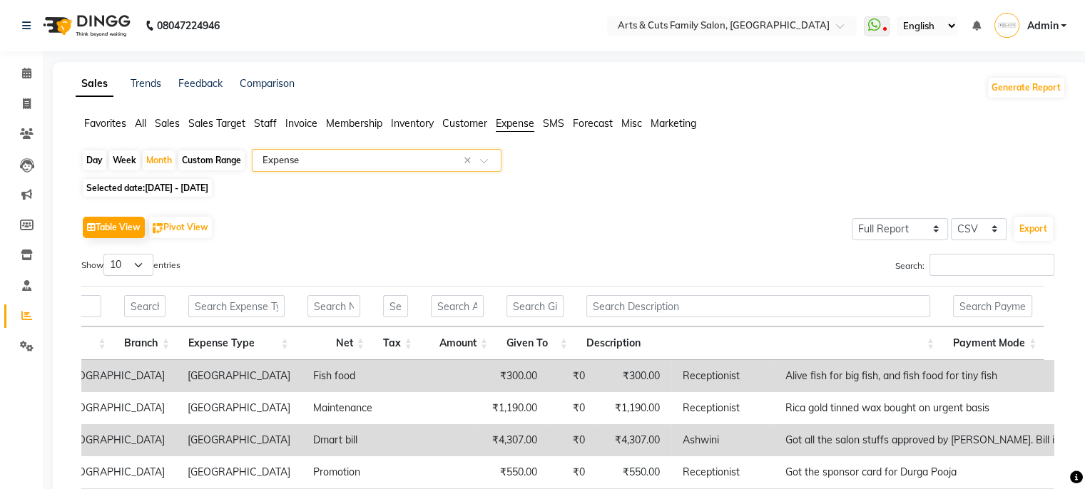
click at [438, 163] on input "text" at bounding box center [362, 160] width 205 height 14
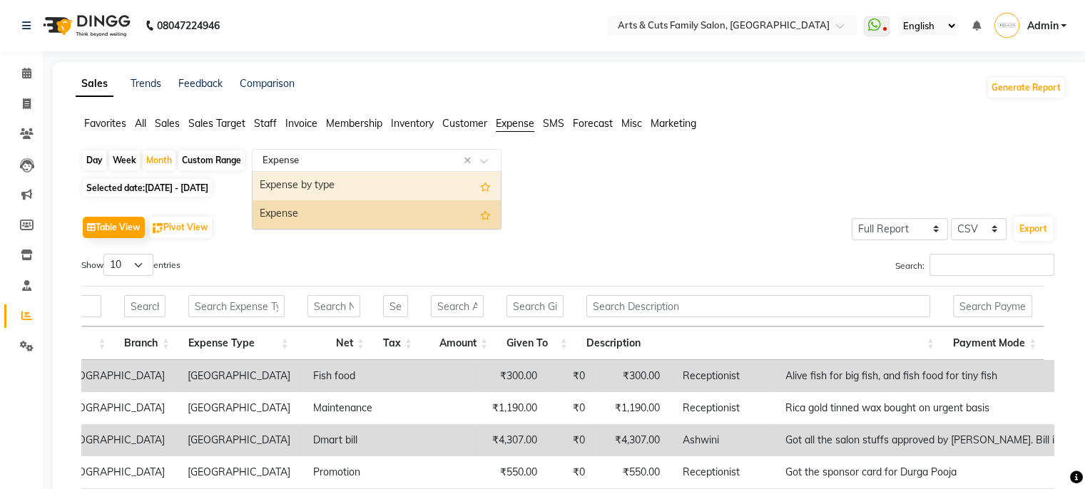
click at [427, 181] on div "Expense by type" at bounding box center [377, 186] width 248 height 29
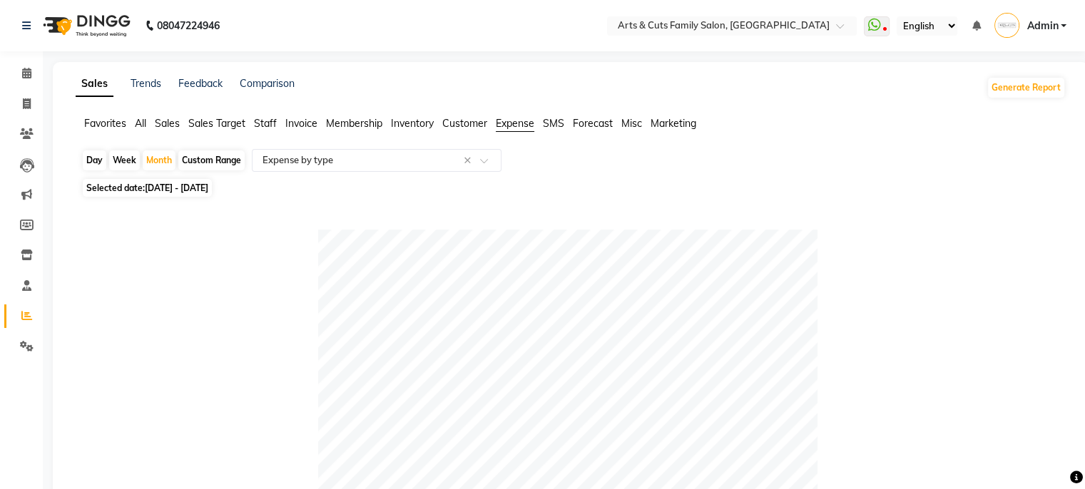
click at [208, 182] on span "Selected date: [DATE] - [DATE]" at bounding box center [147, 188] width 129 height 18
select select "9"
select select "2025"
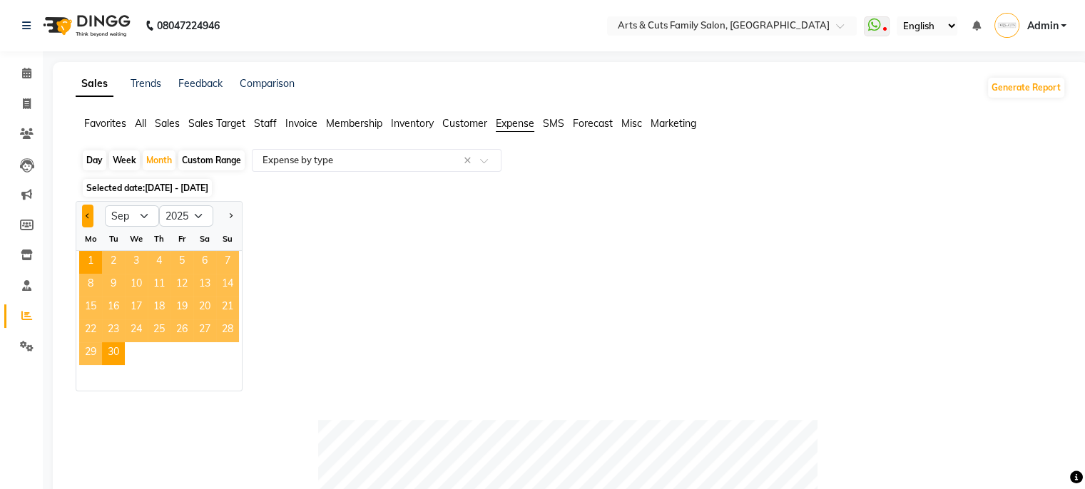
click at [87, 217] on span "Previous month" at bounding box center [88, 215] width 5 height 5
select select "8"
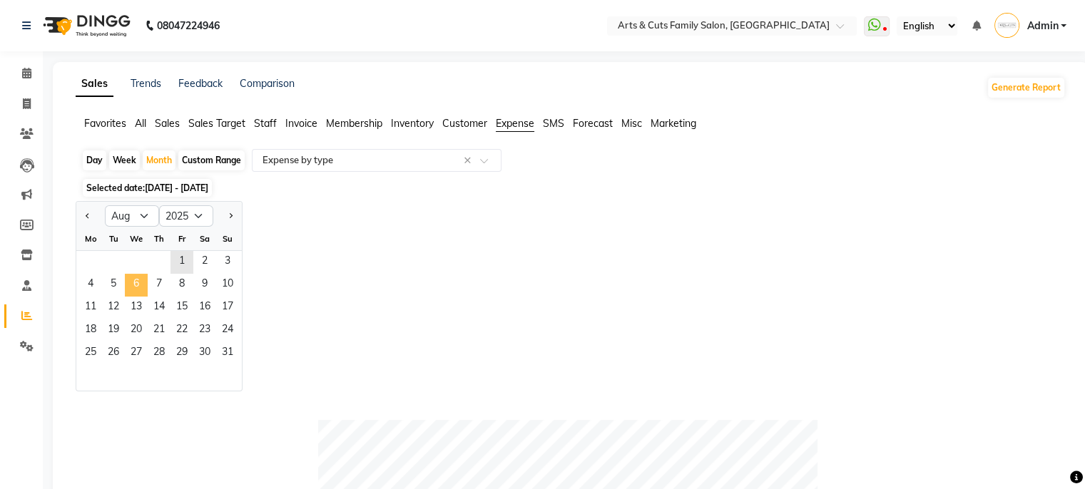
click at [138, 279] on span "6" at bounding box center [136, 285] width 23 height 23
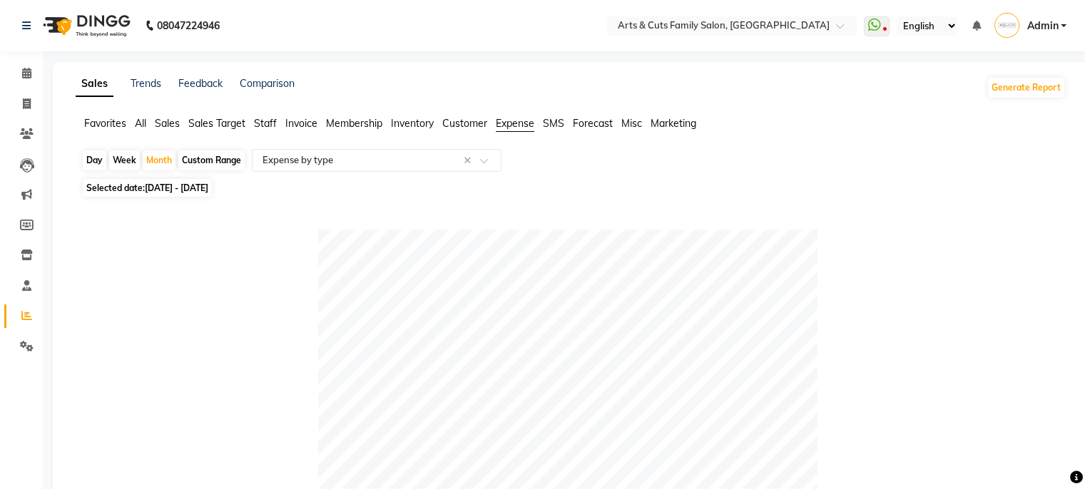
click at [208, 190] on span "[DATE] - [DATE]" at bounding box center [176, 188] width 63 height 11
select select "8"
select select "2025"
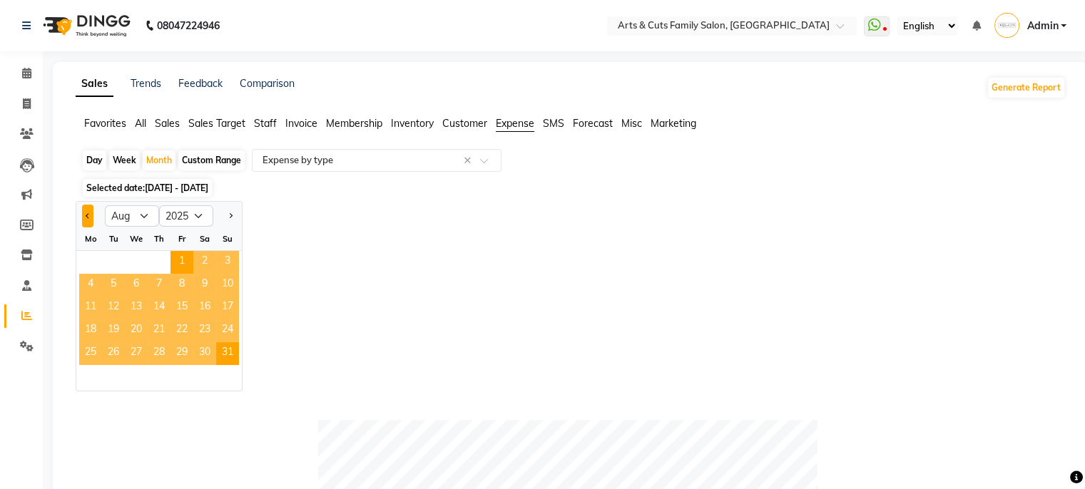
click at [86, 215] on button "Previous month" at bounding box center [87, 216] width 11 height 23
select select "7"
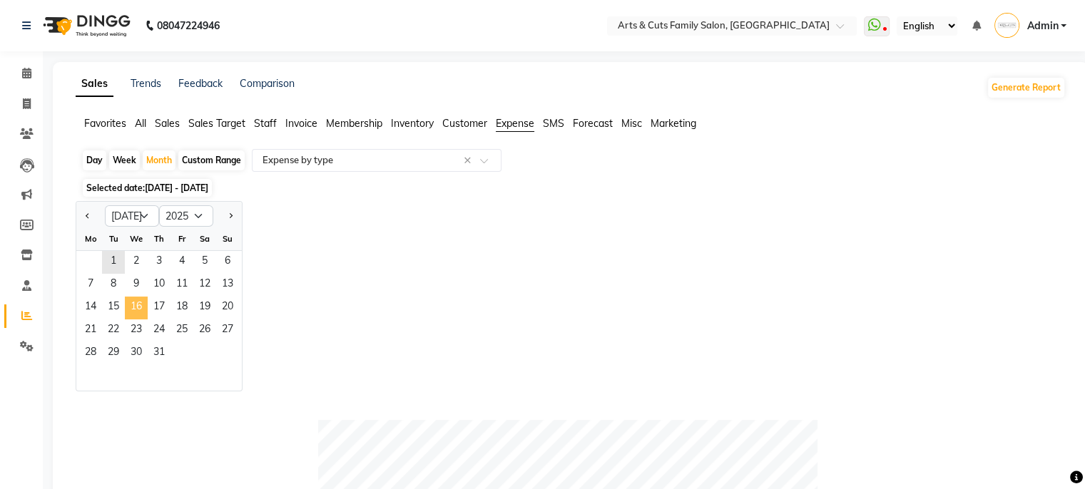
click at [133, 299] on span "16" at bounding box center [136, 308] width 23 height 23
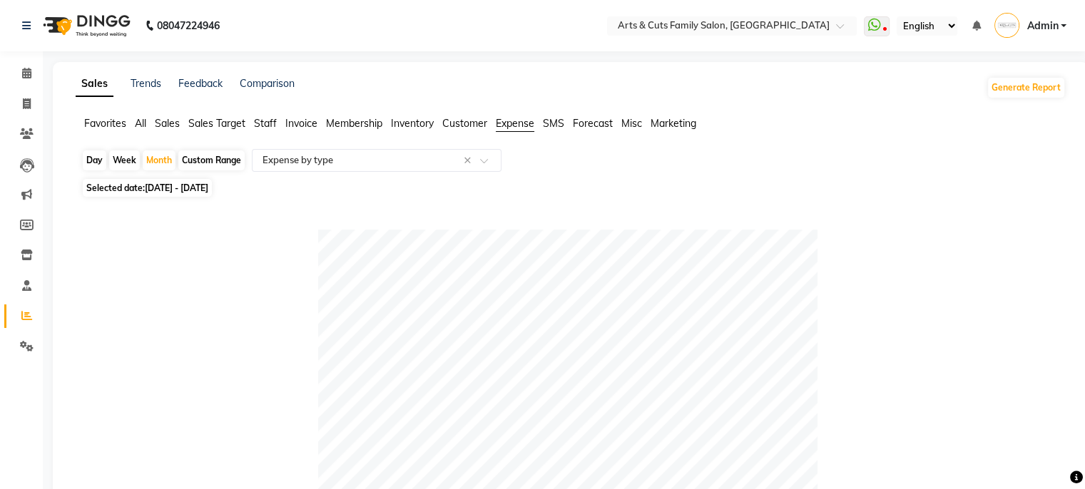
click at [208, 187] on span "[DATE] - [DATE]" at bounding box center [176, 188] width 63 height 11
select select "7"
select select "2025"
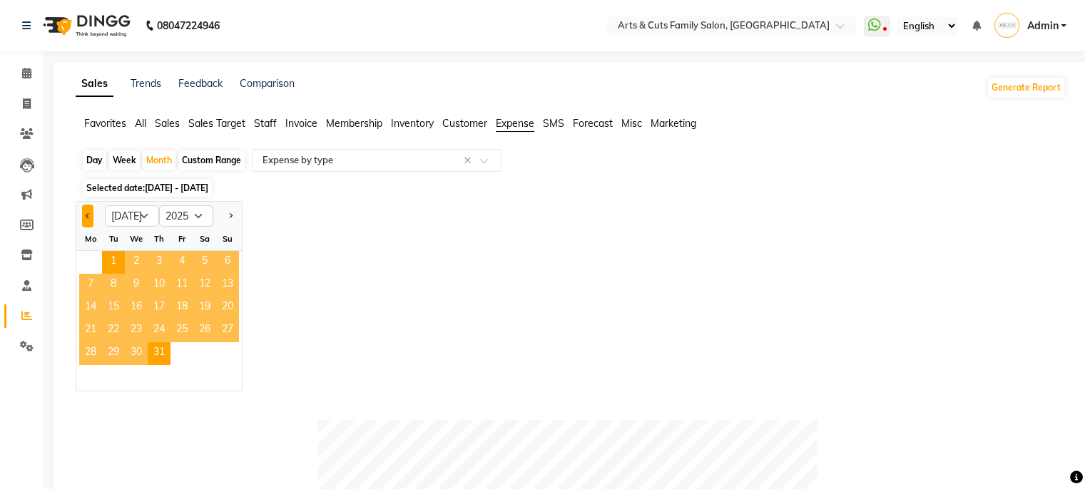
click at [88, 218] on span "Previous month" at bounding box center [88, 215] width 5 height 5
select select "6"
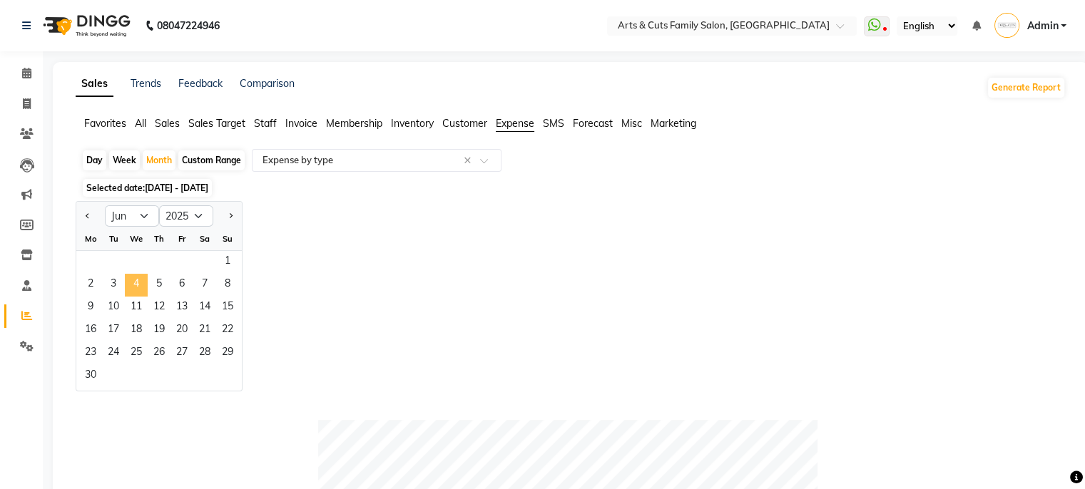
click at [126, 283] on span "4" at bounding box center [136, 285] width 23 height 23
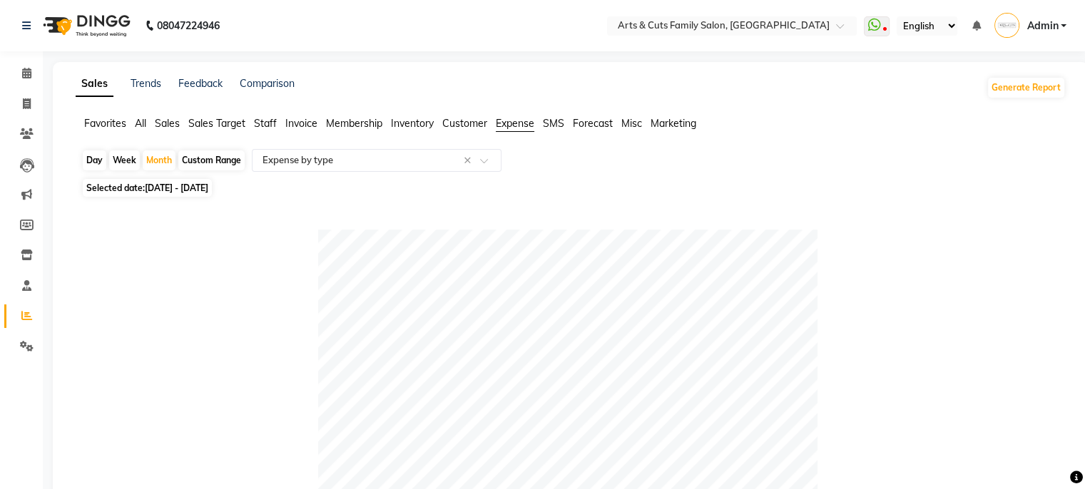
click at [178, 193] on span "[DATE] - [DATE]" at bounding box center [176, 188] width 63 height 11
select select "6"
select select "2025"
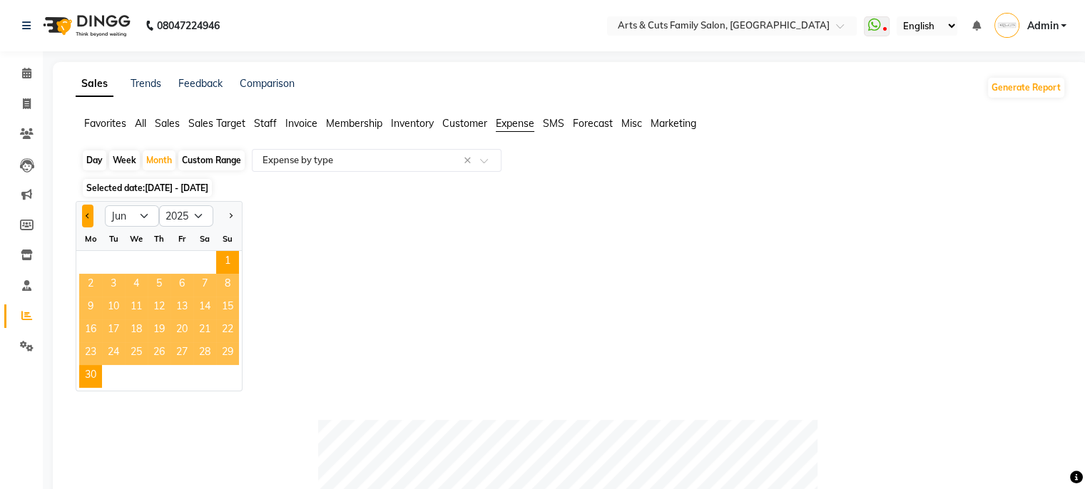
click at [82, 212] on button "Previous month" at bounding box center [87, 216] width 11 height 23
select select "5"
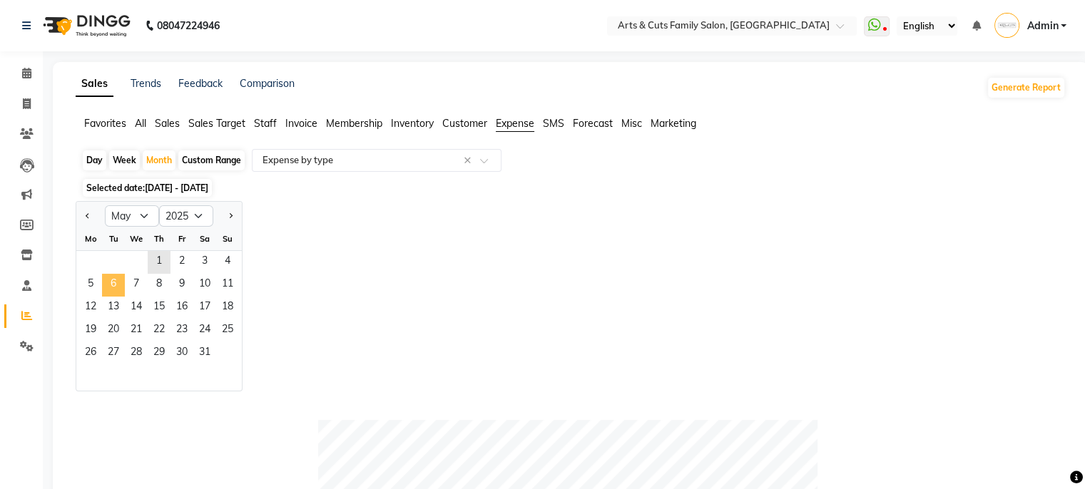
click at [113, 278] on span "6" at bounding box center [113, 285] width 23 height 23
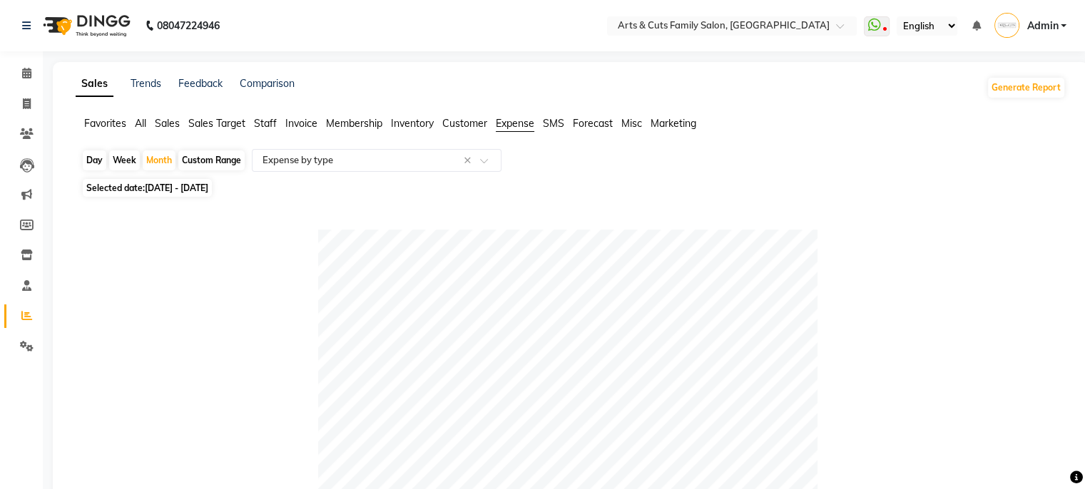
click at [212, 195] on span "Selected date: [DATE] - [DATE]" at bounding box center [147, 188] width 129 height 18
select select "5"
select select "2025"
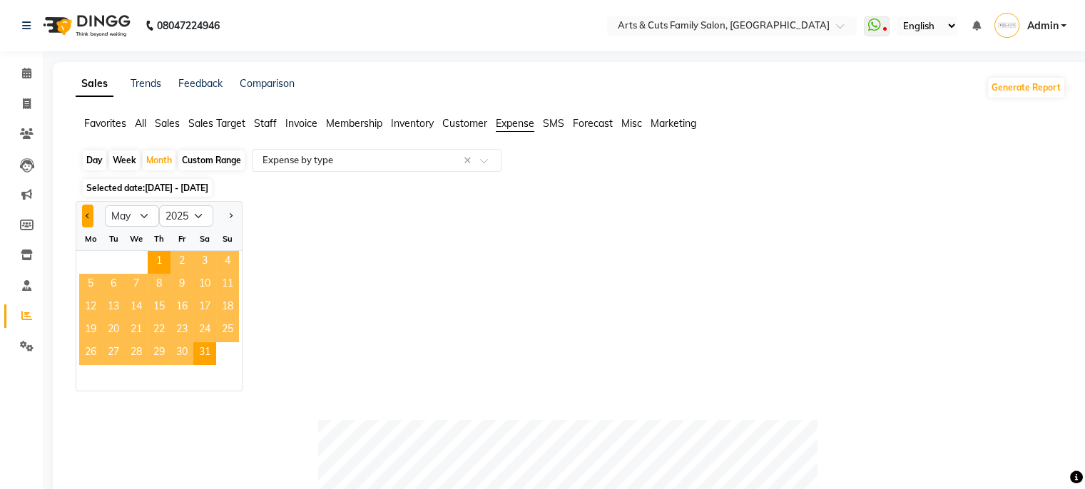
click at [88, 218] on span "Previous month" at bounding box center [88, 215] width 5 height 5
select select "4"
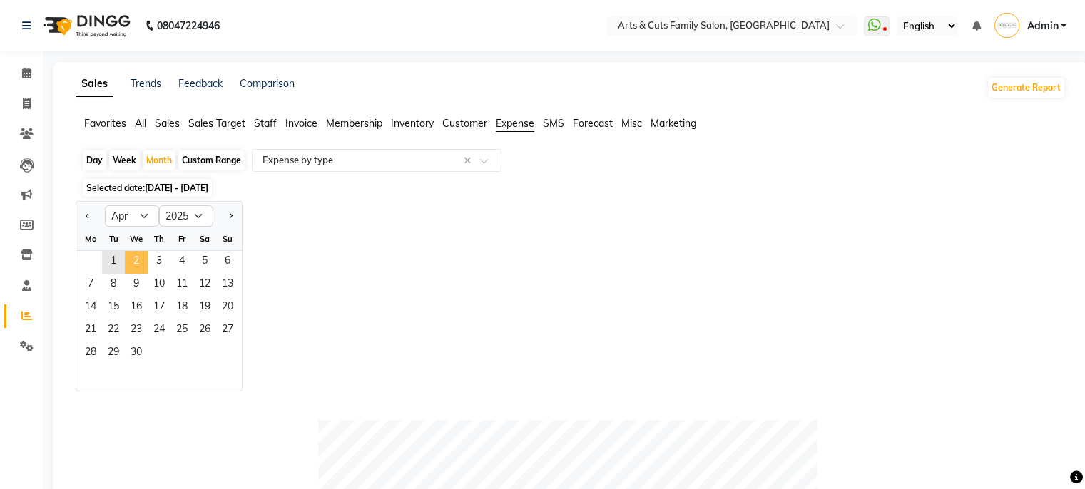
click at [146, 270] on span "2" at bounding box center [136, 262] width 23 height 23
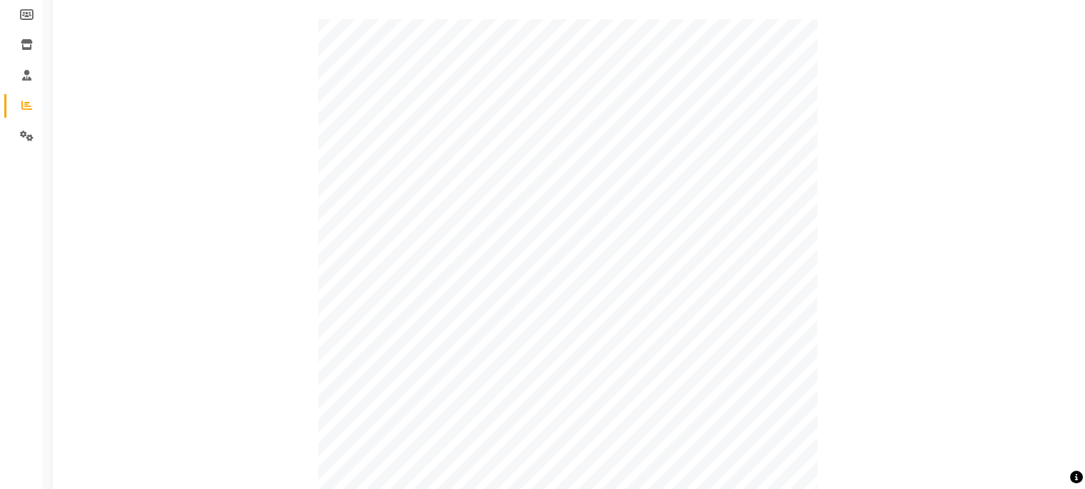
scroll to position [42, 0]
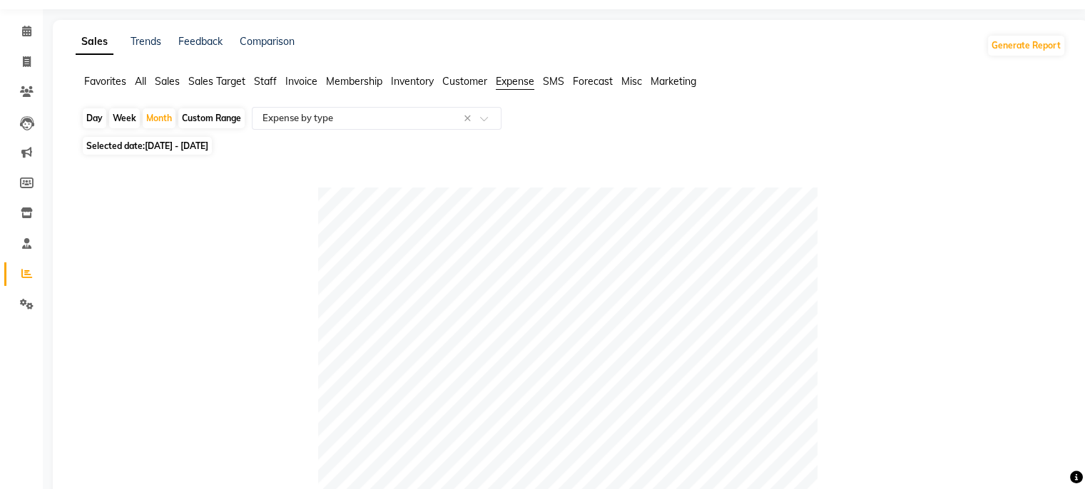
click at [212, 153] on span "Selected date: [DATE] - [DATE]" at bounding box center [147, 146] width 129 height 18
select select "4"
select select "2025"
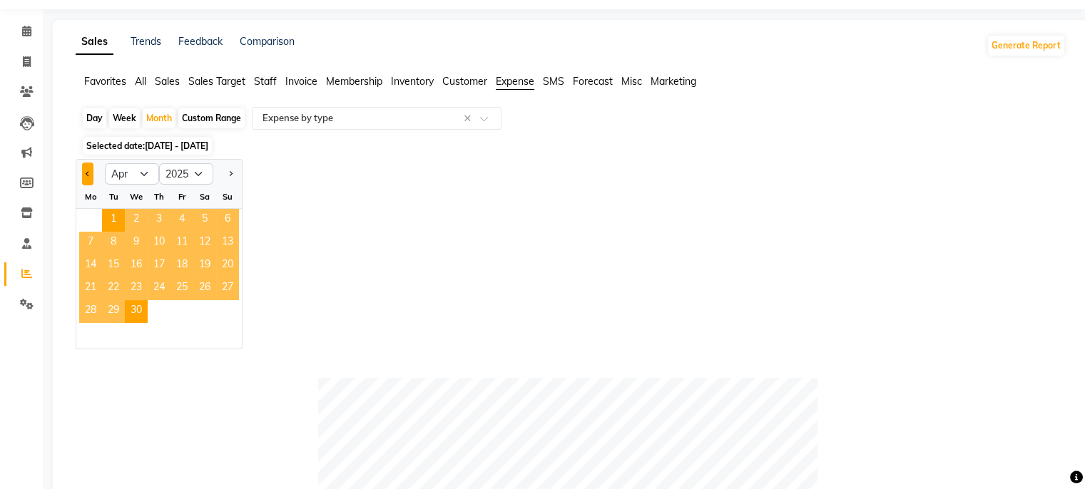
click at [88, 179] on button "Previous month" at bounding box center [87, 174] width 11 height 23
select select "3"
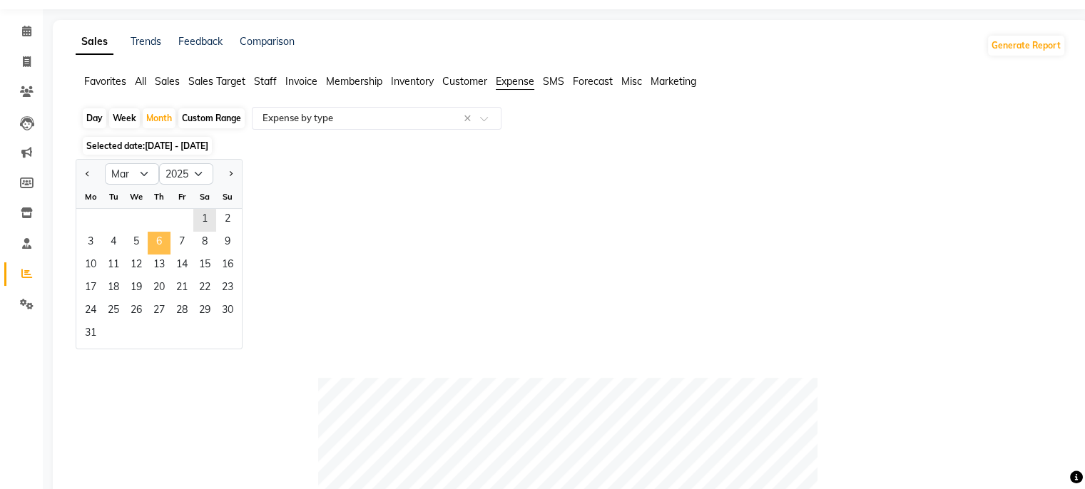
click at [150, 252] on span "6" at bounding box center [159, 243] width 23 height 23
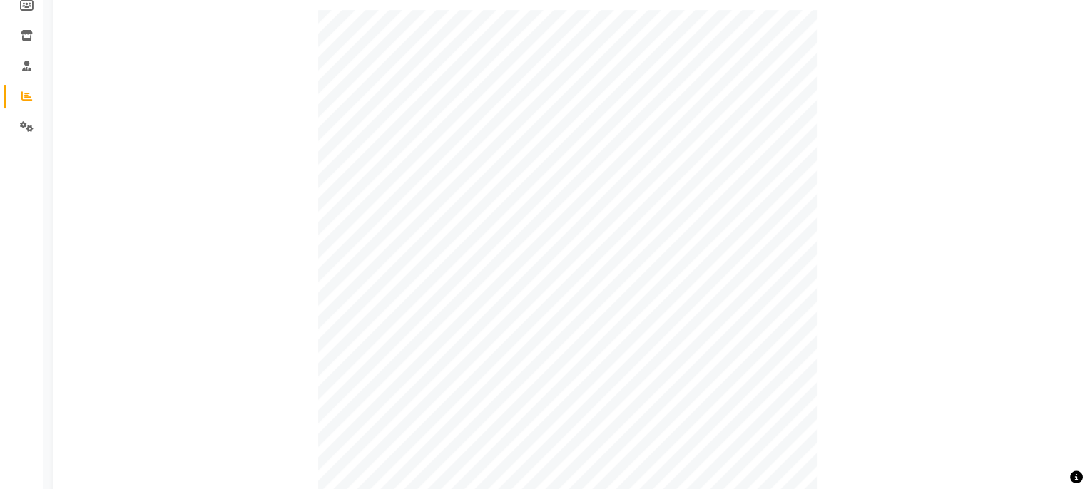
scroll to position [2, 0]
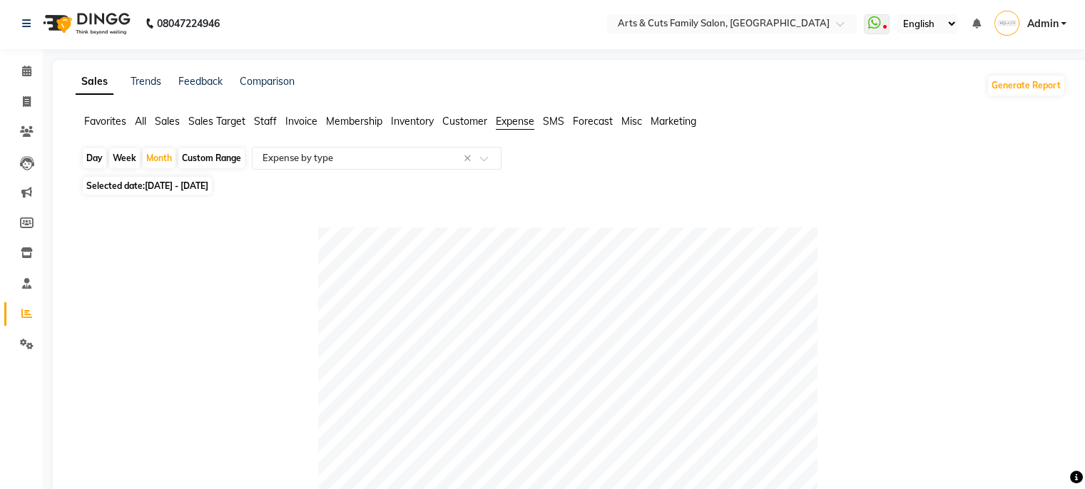
click at [185, 191] on span "[DATE] - [DATE]" at bounding box center [176, 185] width 63 height 11
select select "3"
select select "2025"
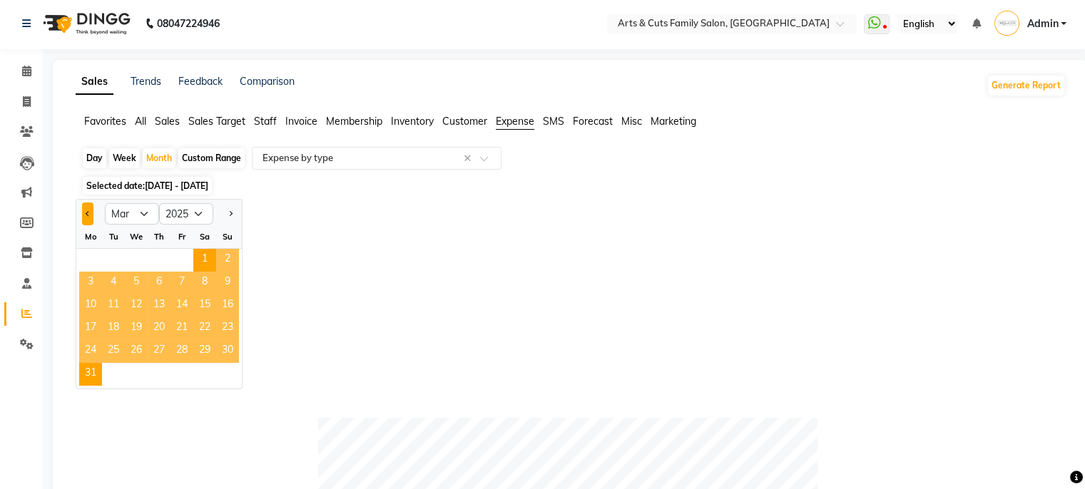
click at [86, 218] on button "Previous month" at bounding box center [87, 214] width 11 height 23
select select "2"
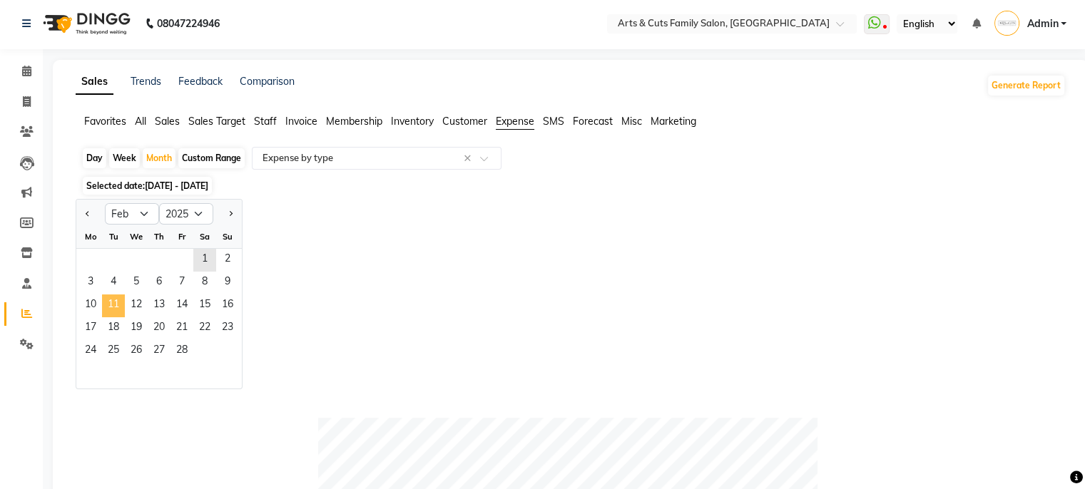
click at [109, 306] on span "11" at bounding box center [113, 306] width 23 height 23
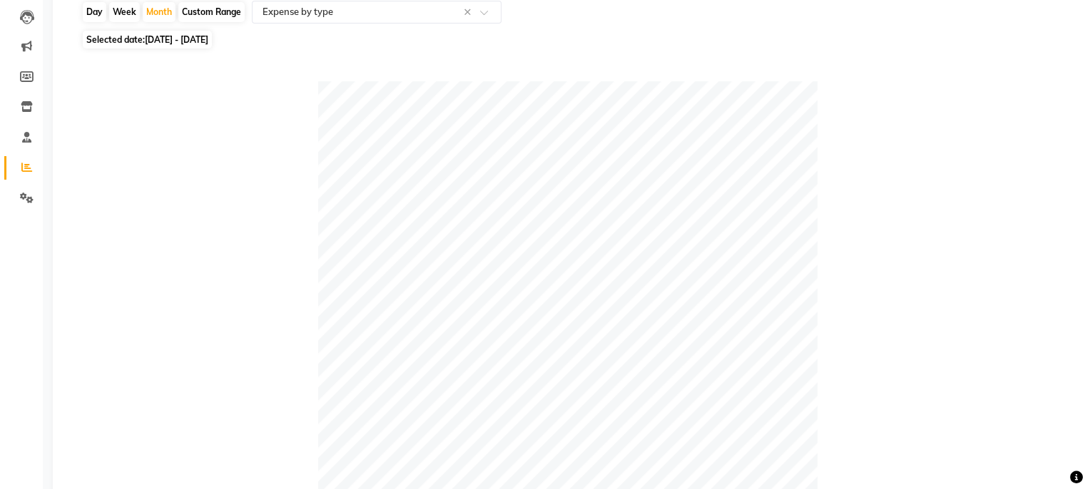
scroll to position [0, 0]
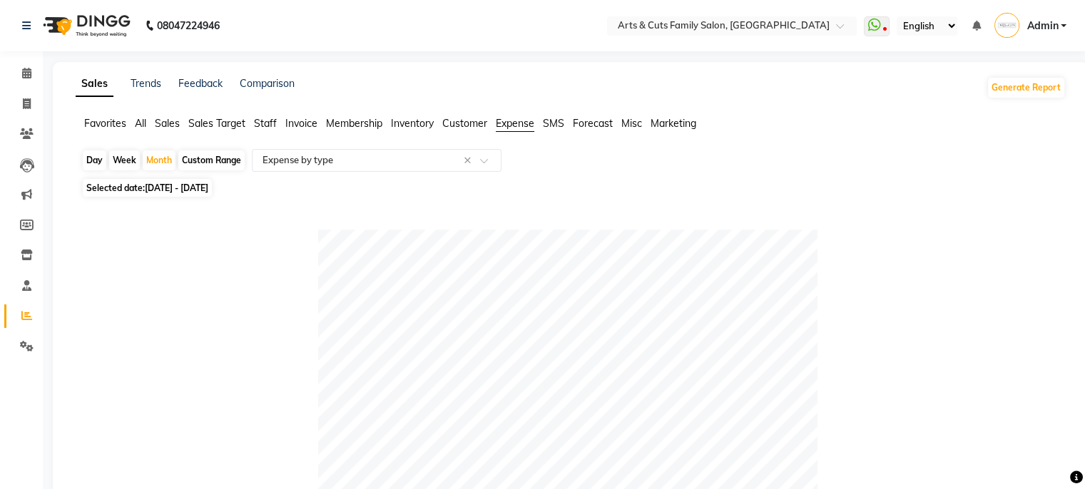
click at [198, 195] on span "Selected date: [DATE] - [DATE]" at bounding box center [147, 188] width 129 height 18
select select "2"
select select "2025"
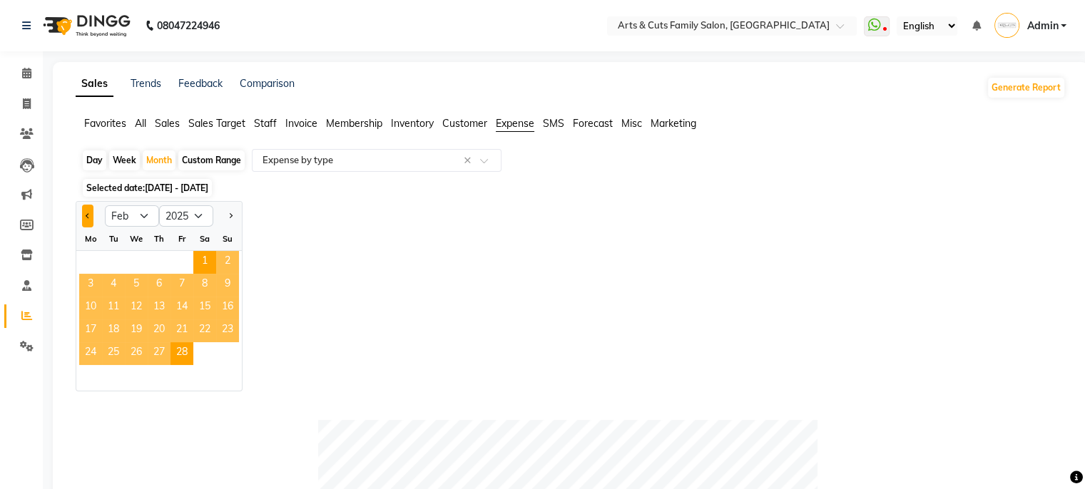
click at [83, 216] on button "Previous month" at bounding box center [87, 216] width 11 height 23
select select "1"
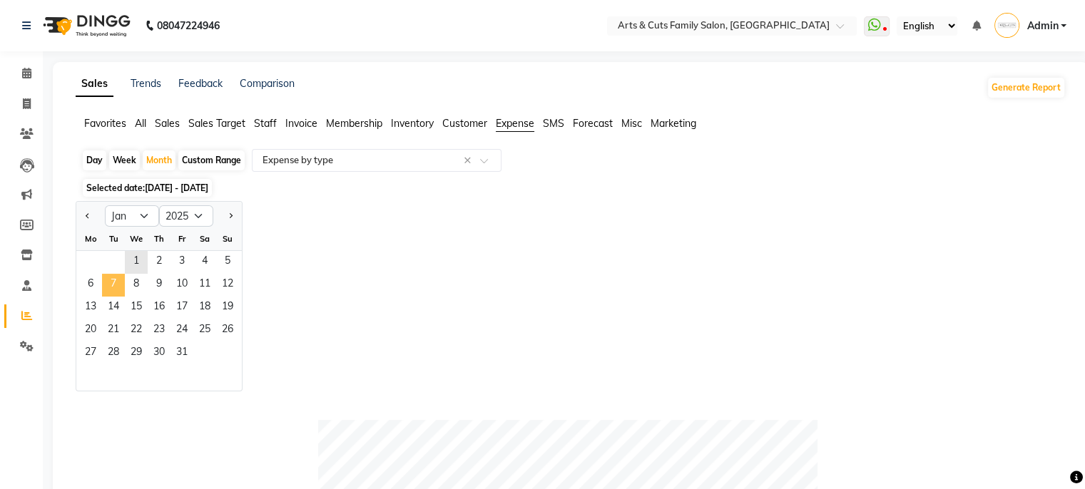
click at [123, 292] on span "7" at bounding box center [113, 285] width 23 height 23
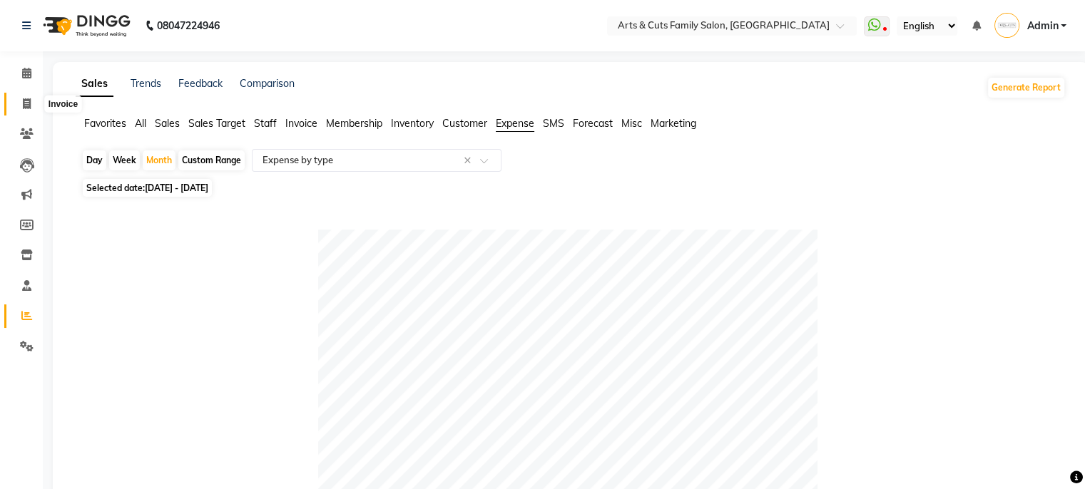
click at [17, 107] on span at bounding box center [26, 104] width 25 height 16
select select "service"
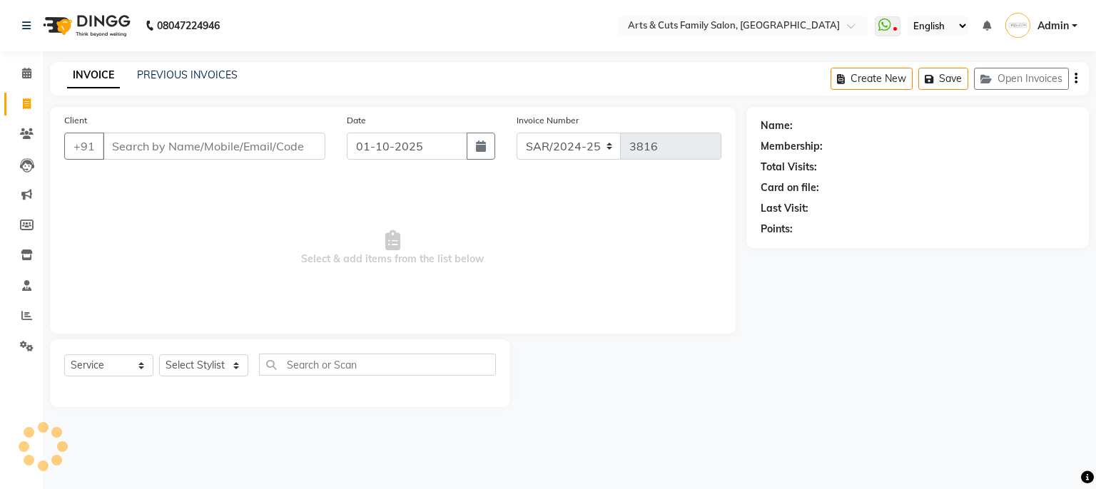
select select "45356"
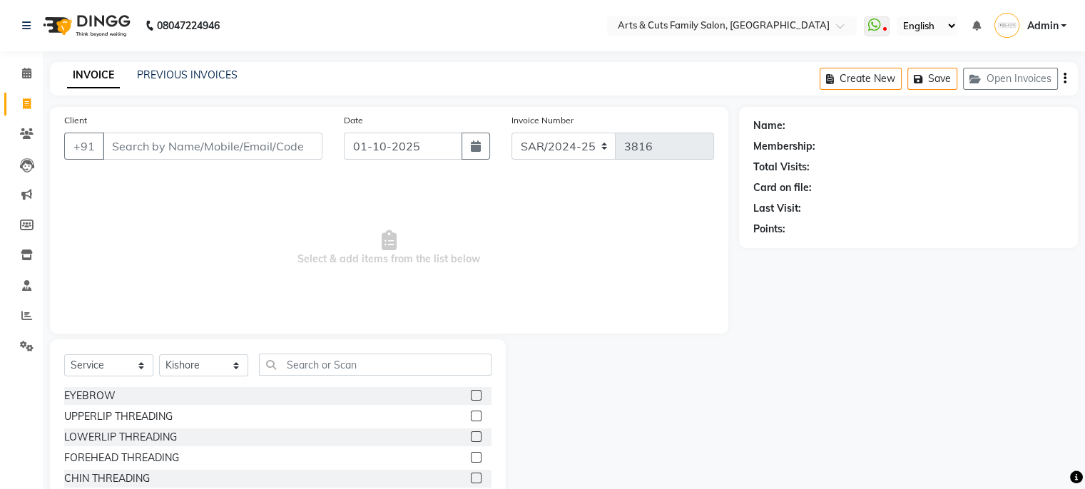
click at [1024, 35] on link "Admin" at bounding box center [1030, 26] width 72 height 24
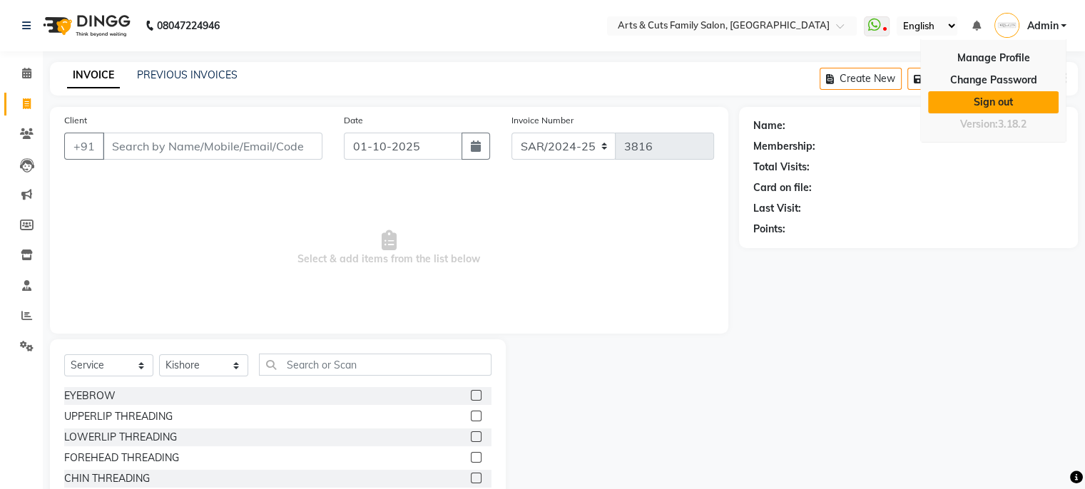
click at [986, 96] on link "Sign out" at bounding box center [993, 102] width 131 height 22
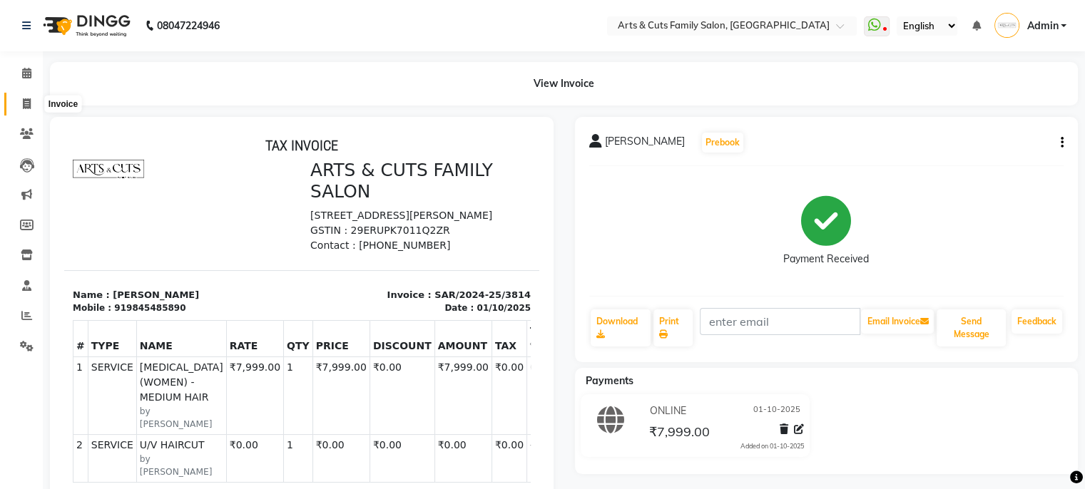
click at [20, 111] on span at bounding box center [26, 104] width 25 height 16
select select "service"
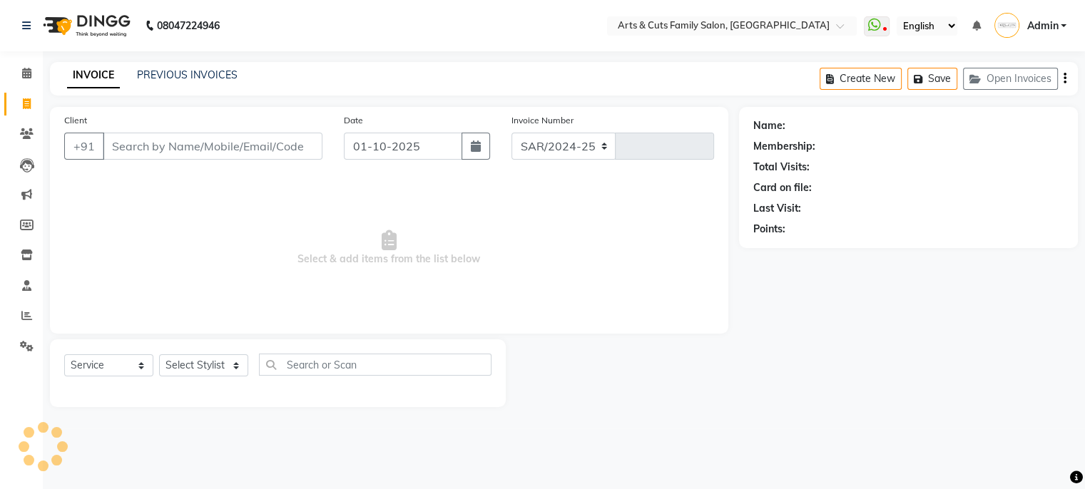
select select "7513"
type input "3816"
select select "45356"
